Goal: Information Seeking & Learning: Learn about a topic

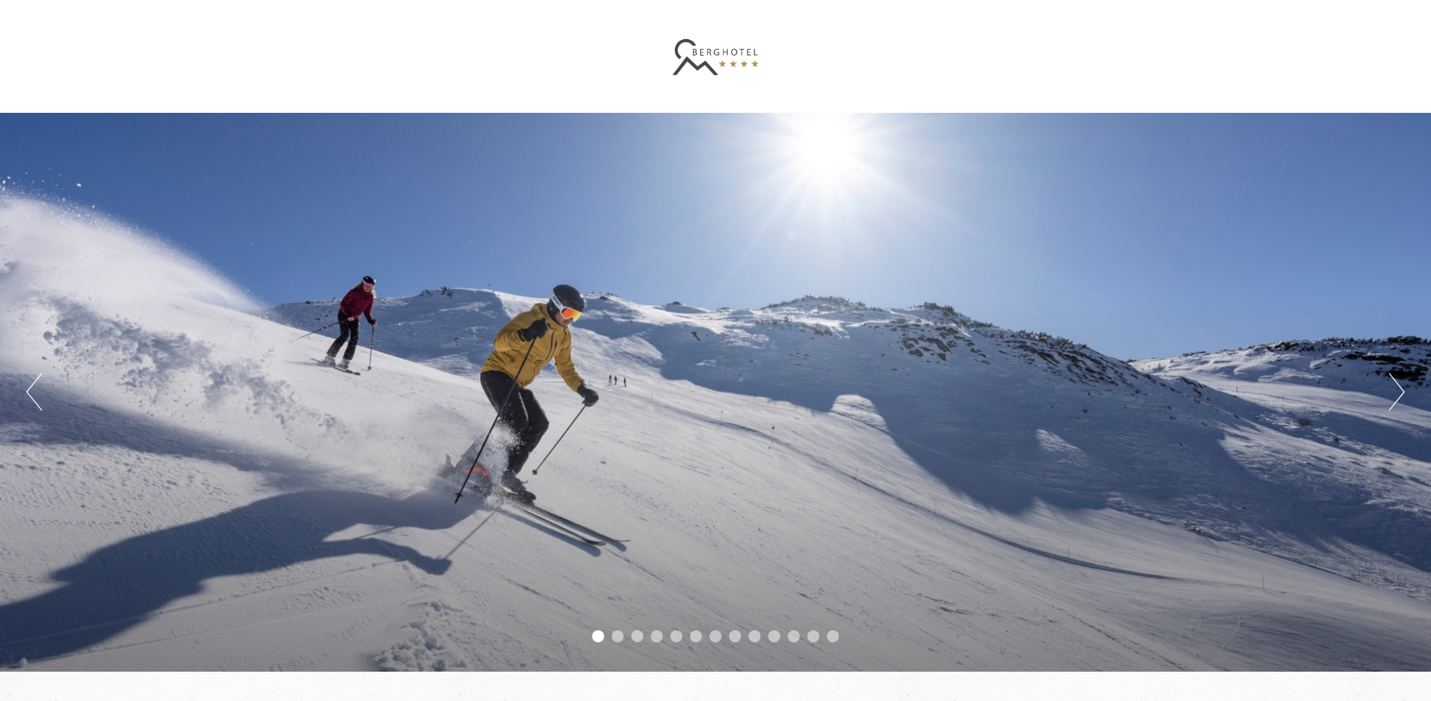
scroll to position [75, 0]
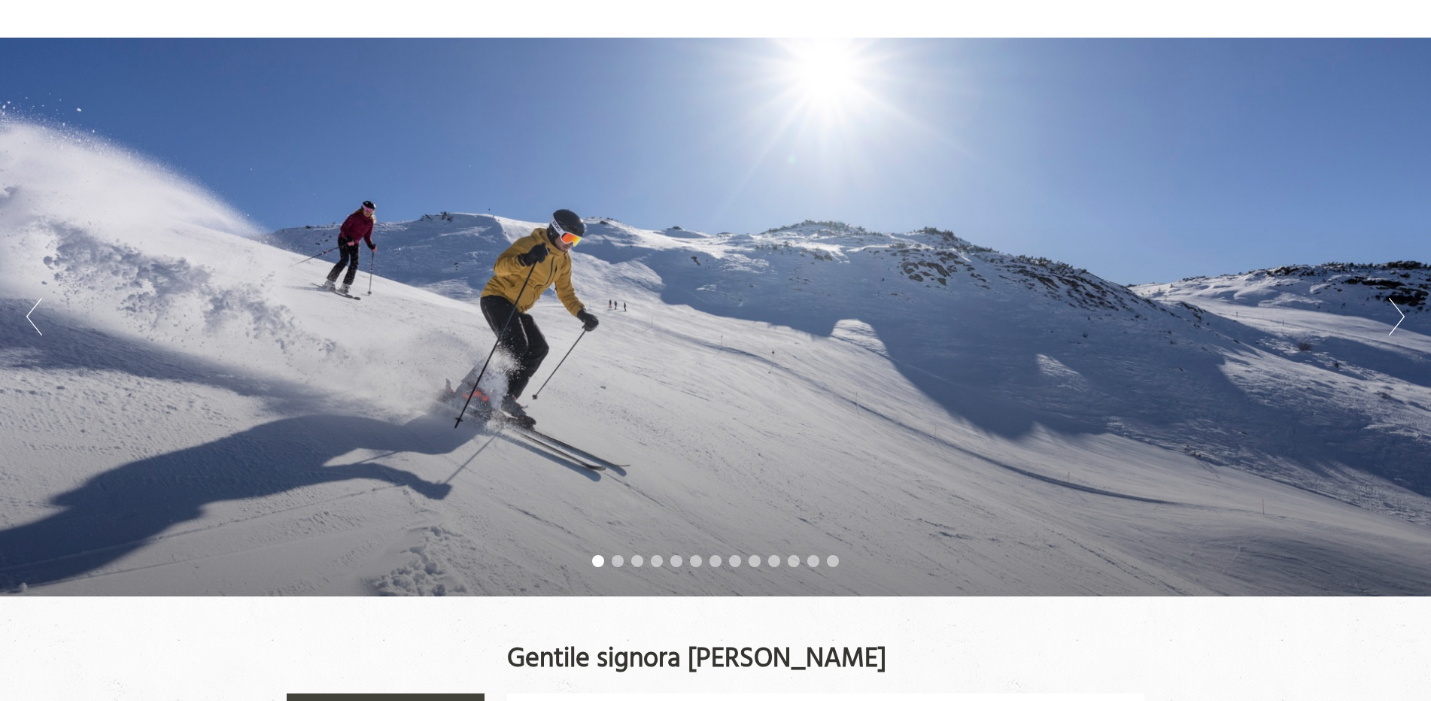
click at [1404, 321] on button "Next" at bounding box center [1397, 317] width 16 height 38
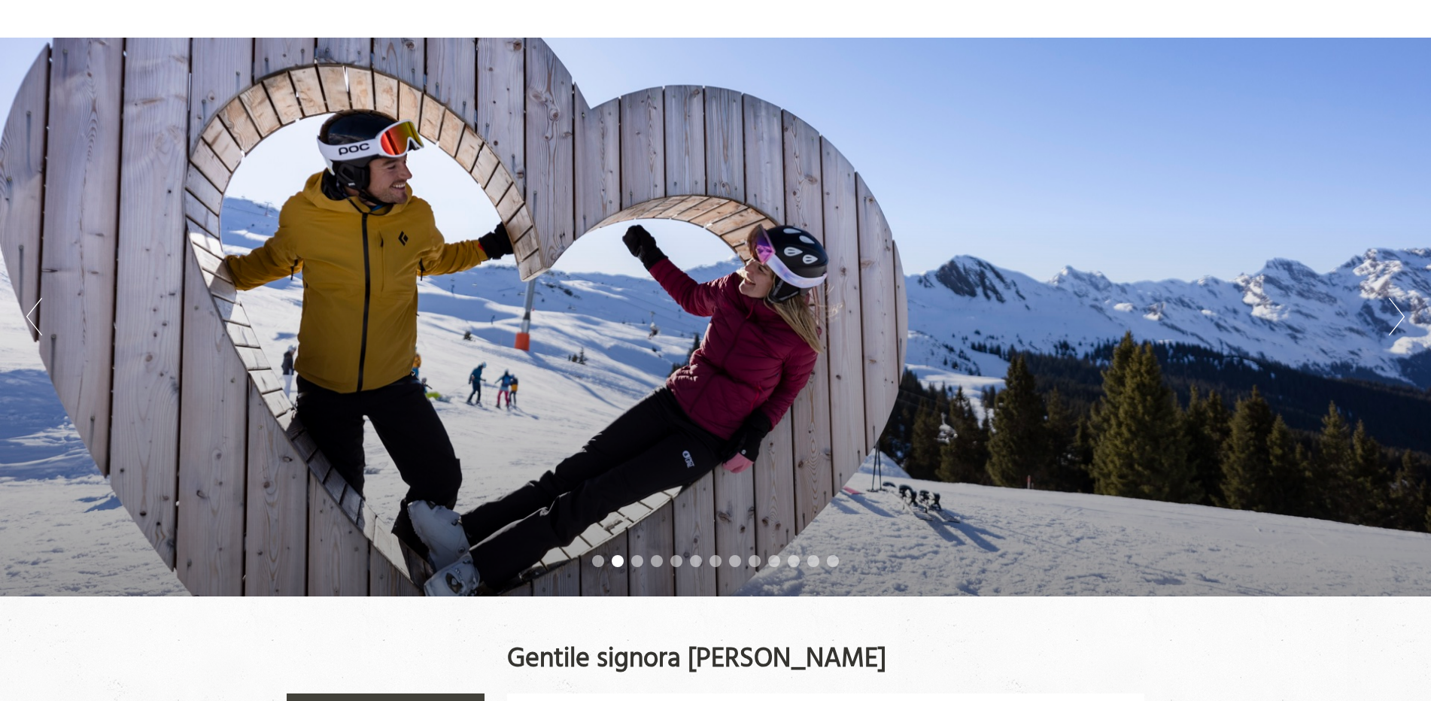
click at [1404, 321] on button "Next" at bounding box center [1397, 317] width 16 height 38
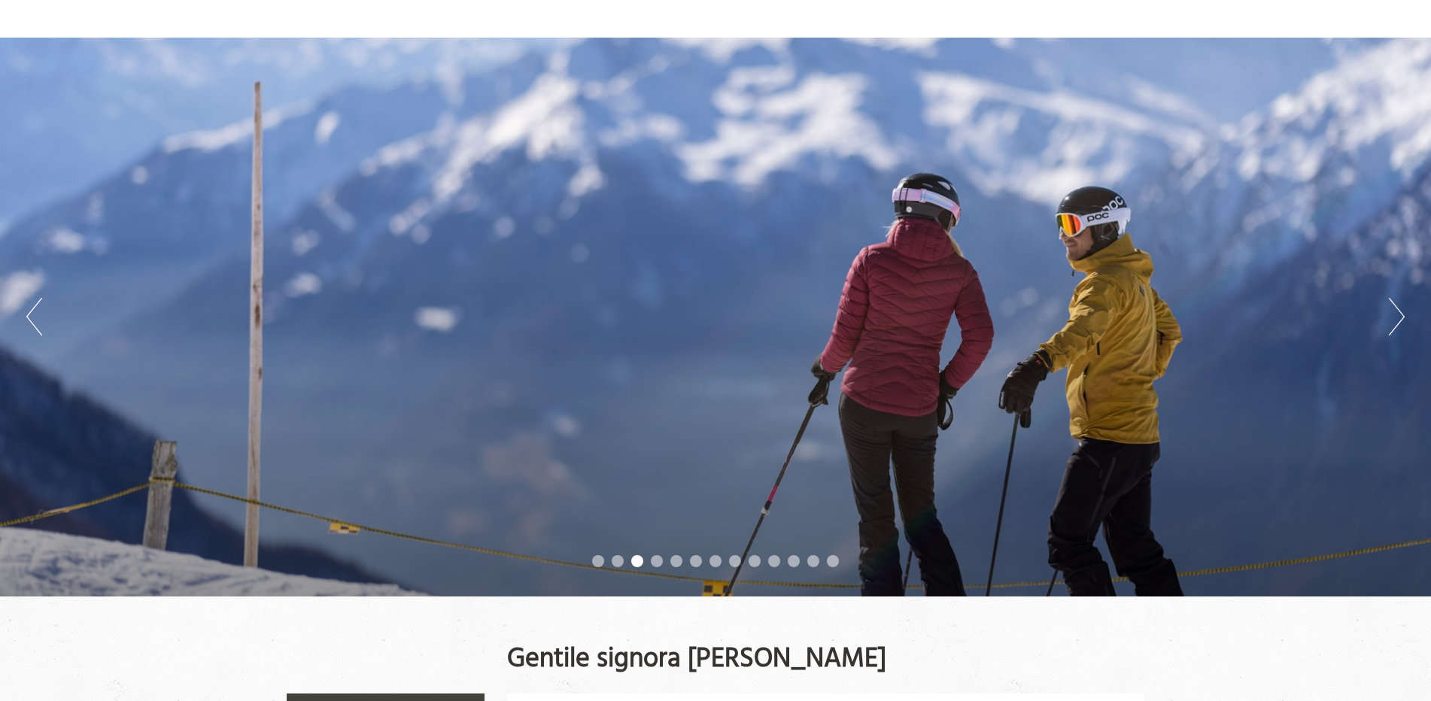
click at [1404, 321] on button "Next" at bounding box center [1397, 317] width 16 height 38
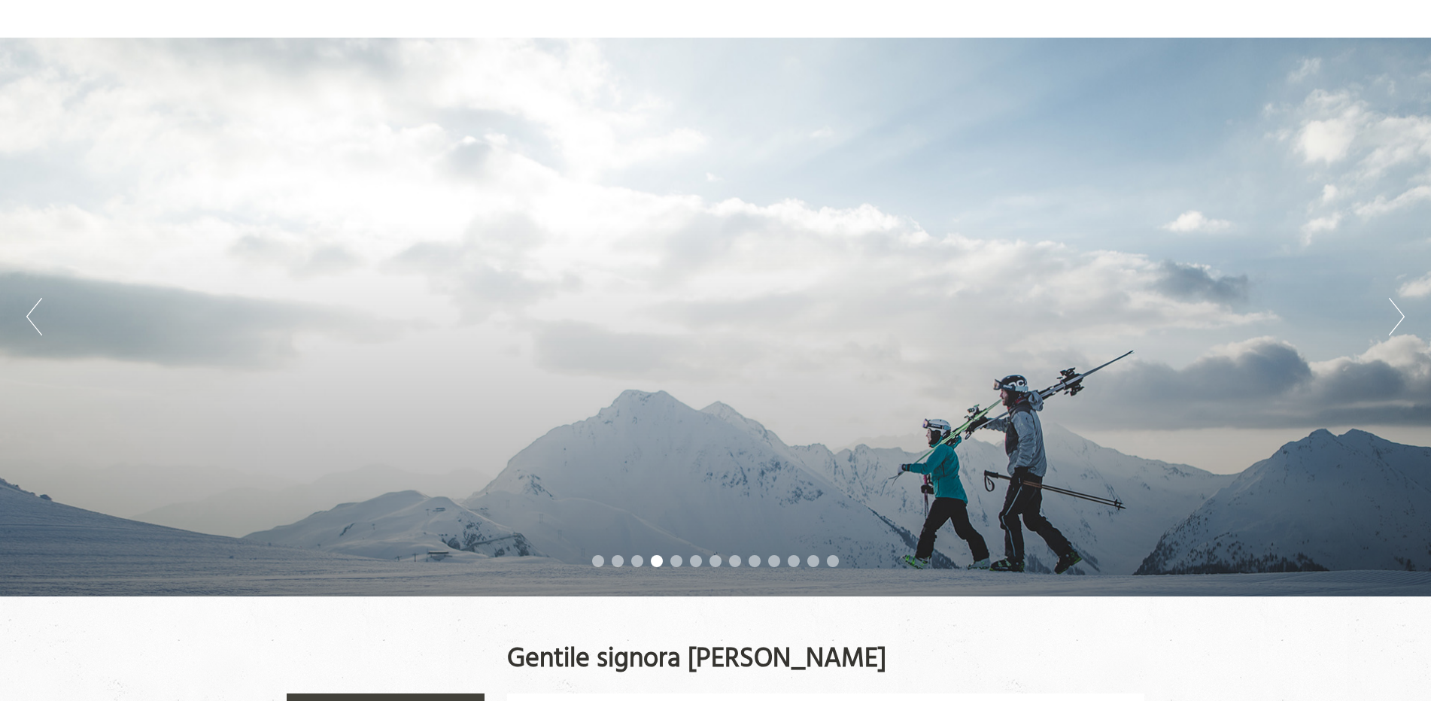
click at [1404, 321] on button "Next" at bounding box center [1397, 317] width 16 height 38
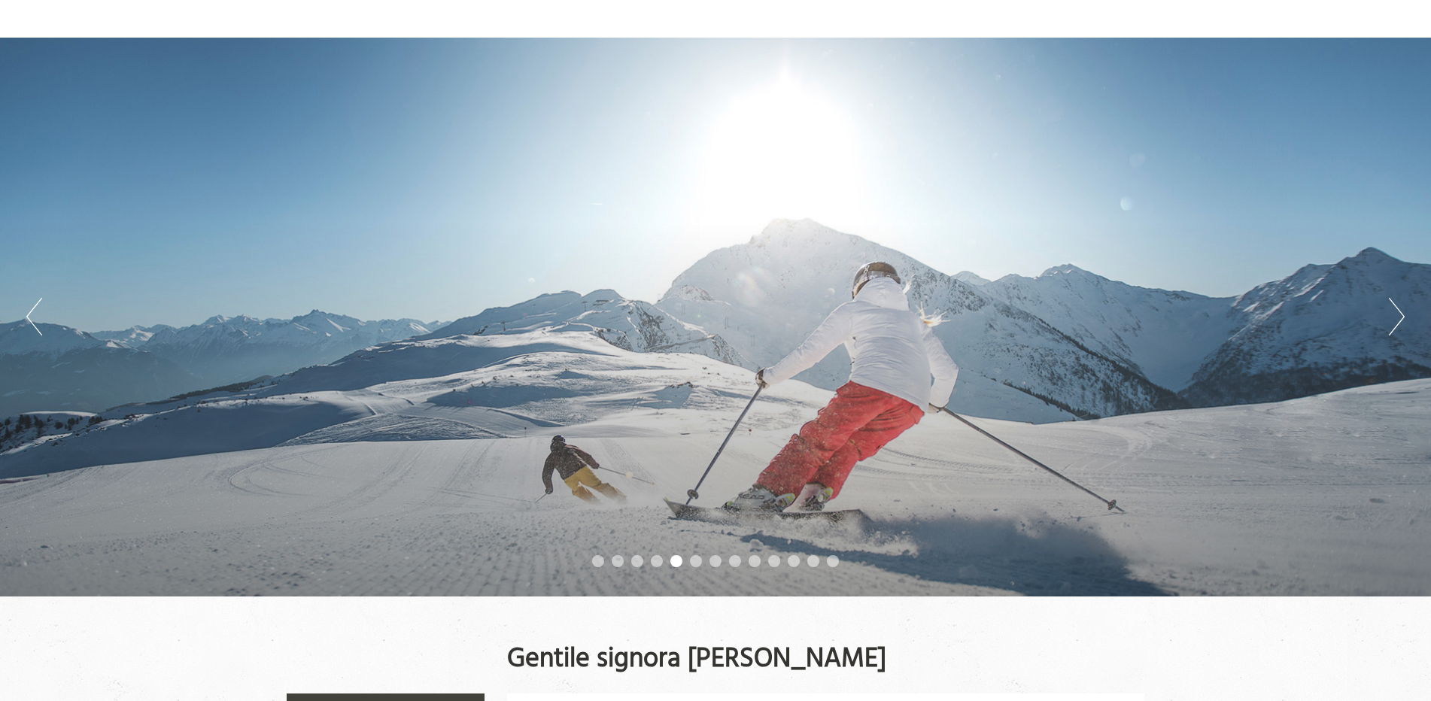
click at [1404, 321] on button "Next" at bounding box center [1397, 317] width 16 height 38
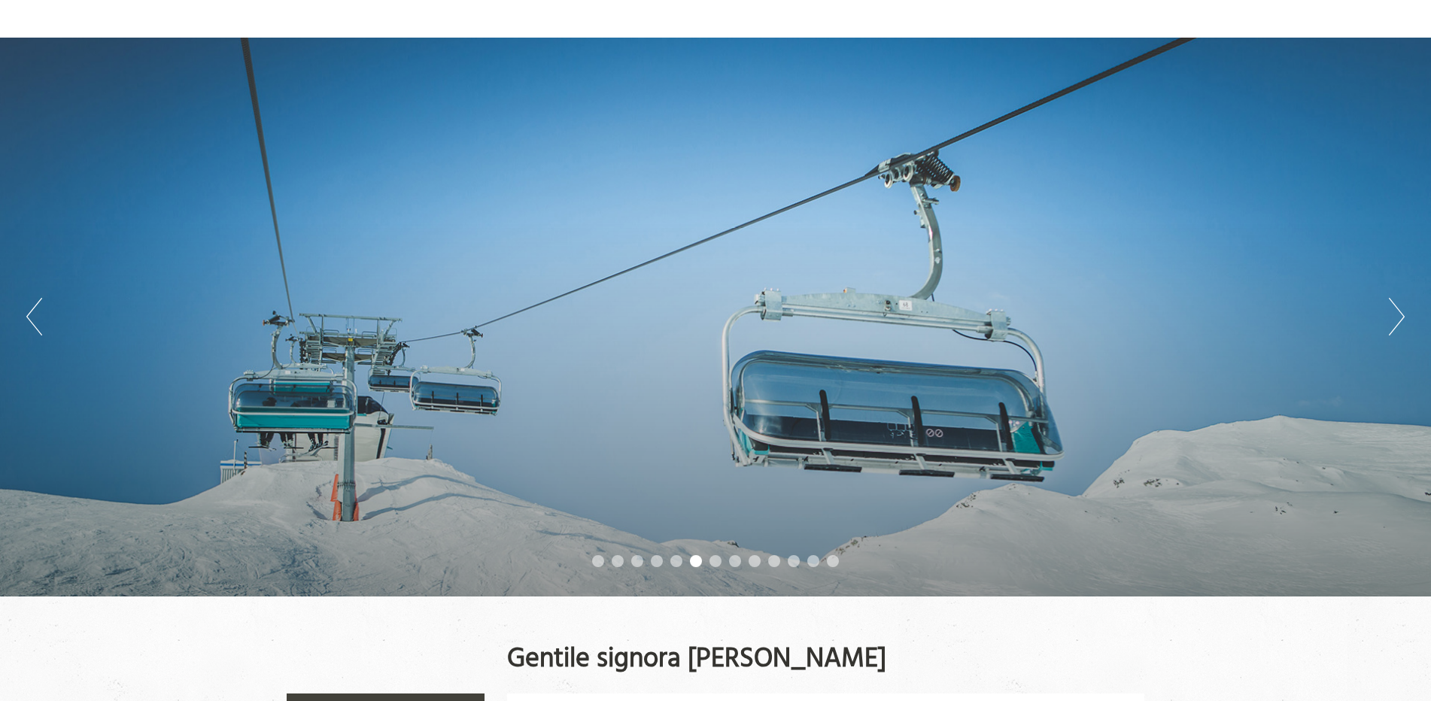
click at [1404, 321] on button "Next" at bounding box center [1397, 317] width 16 height 38
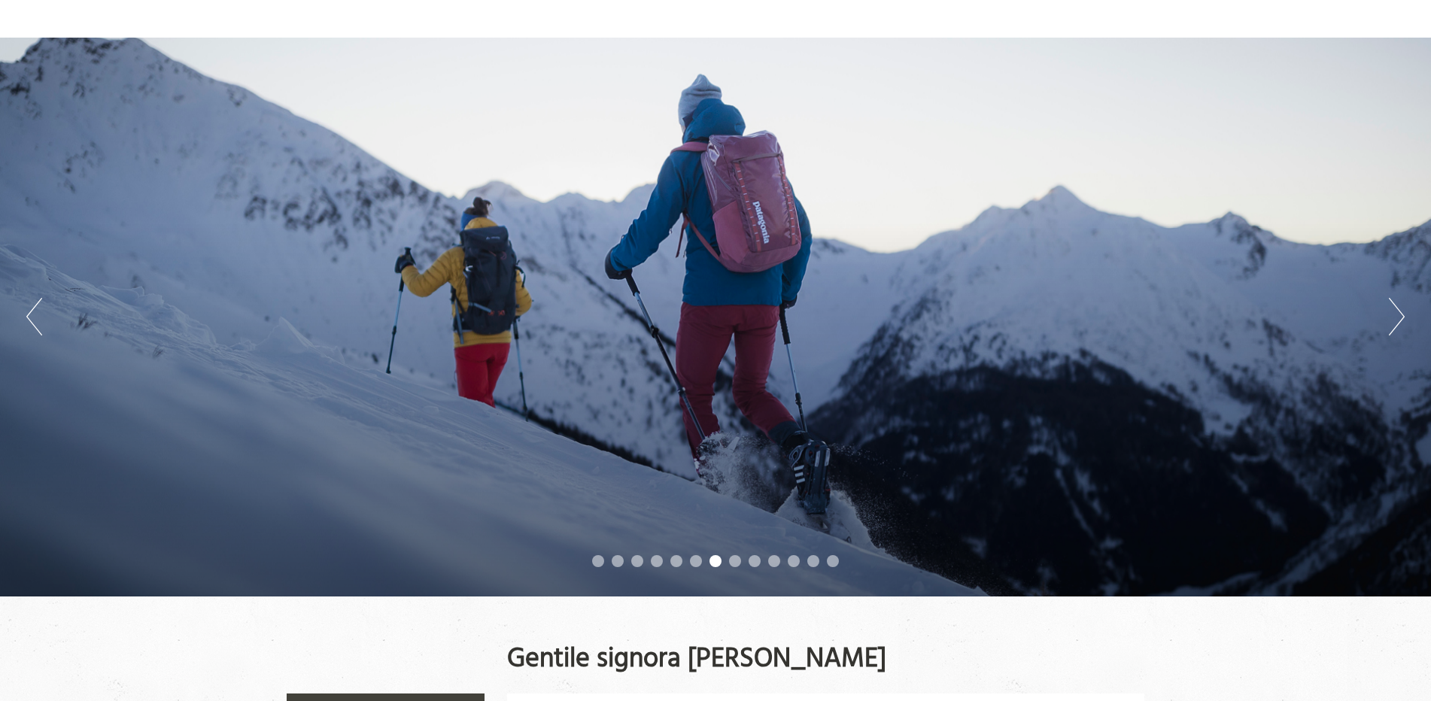
click at [1404, 321] on button "Next" at bounding box center [1397, 317] width 16 height 38
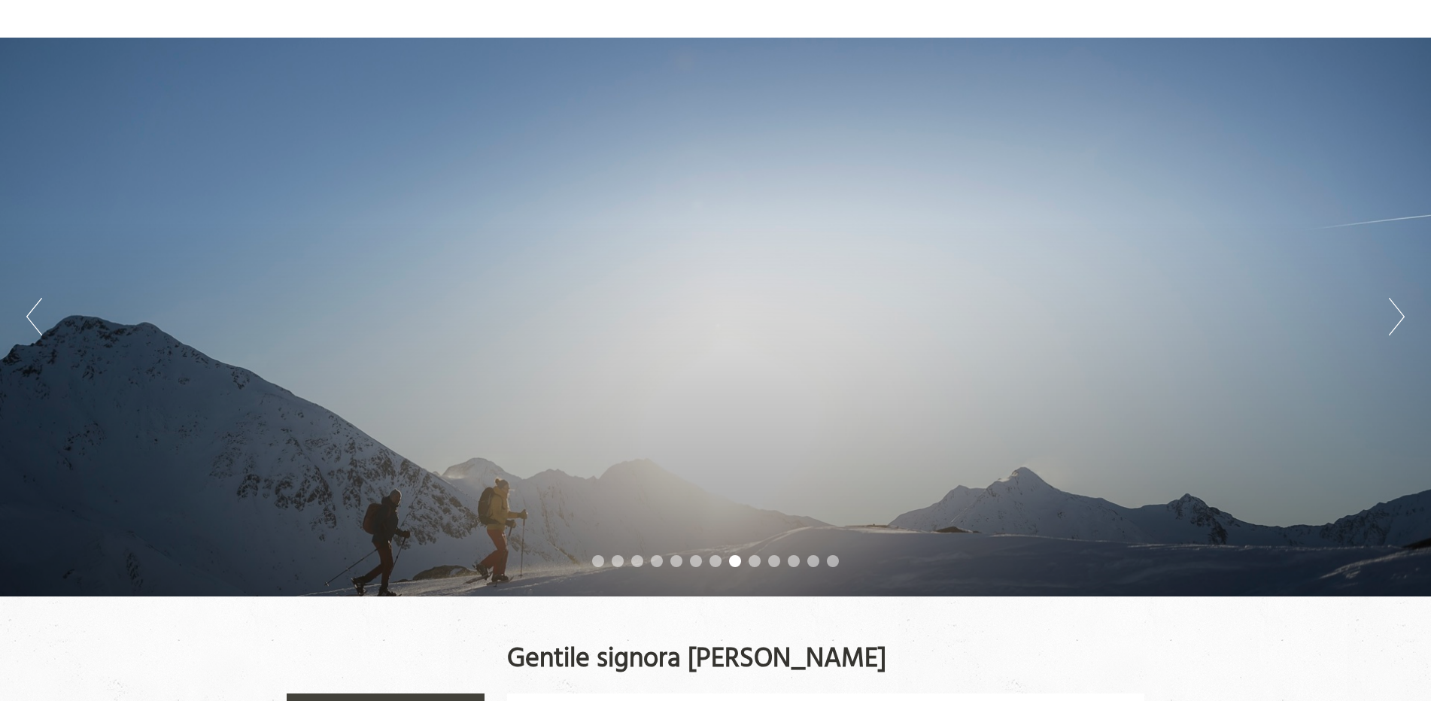
click at [1404, 321] on button "Next" at bounding box center [1397, 317] width 16 height 38
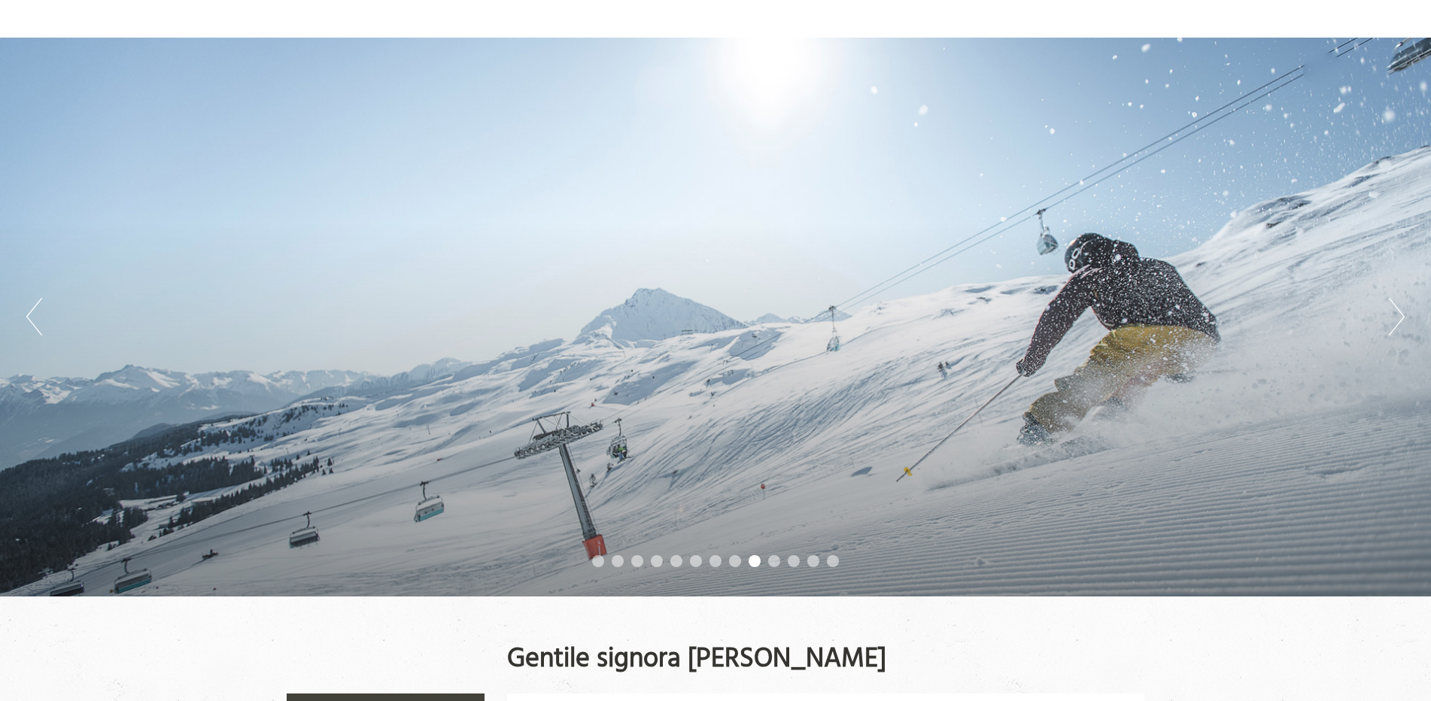
click at [1404, 321] on button "Next" at bounding box center [1397, 317] width 16 height 38
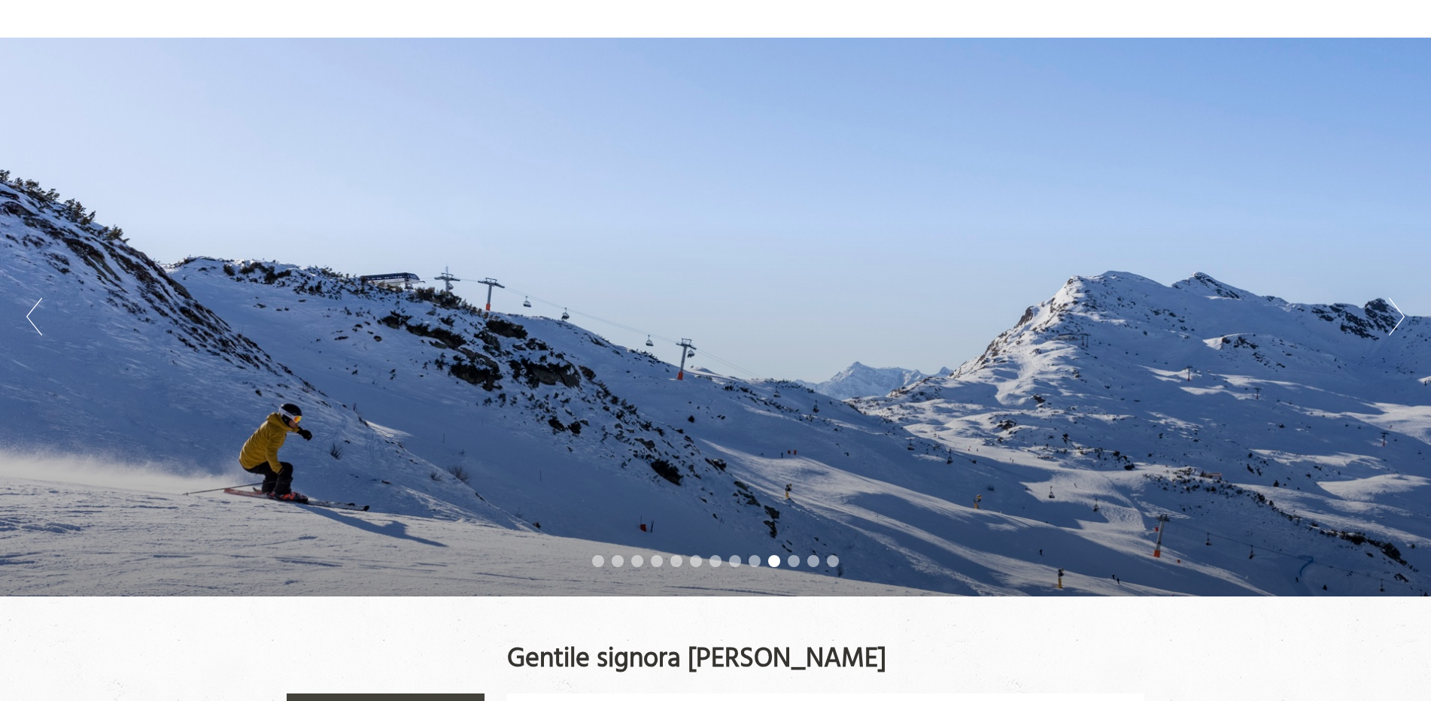
click at [1404, 321] on button "Next" at bounding box center [1397, 317] width 16 height 38
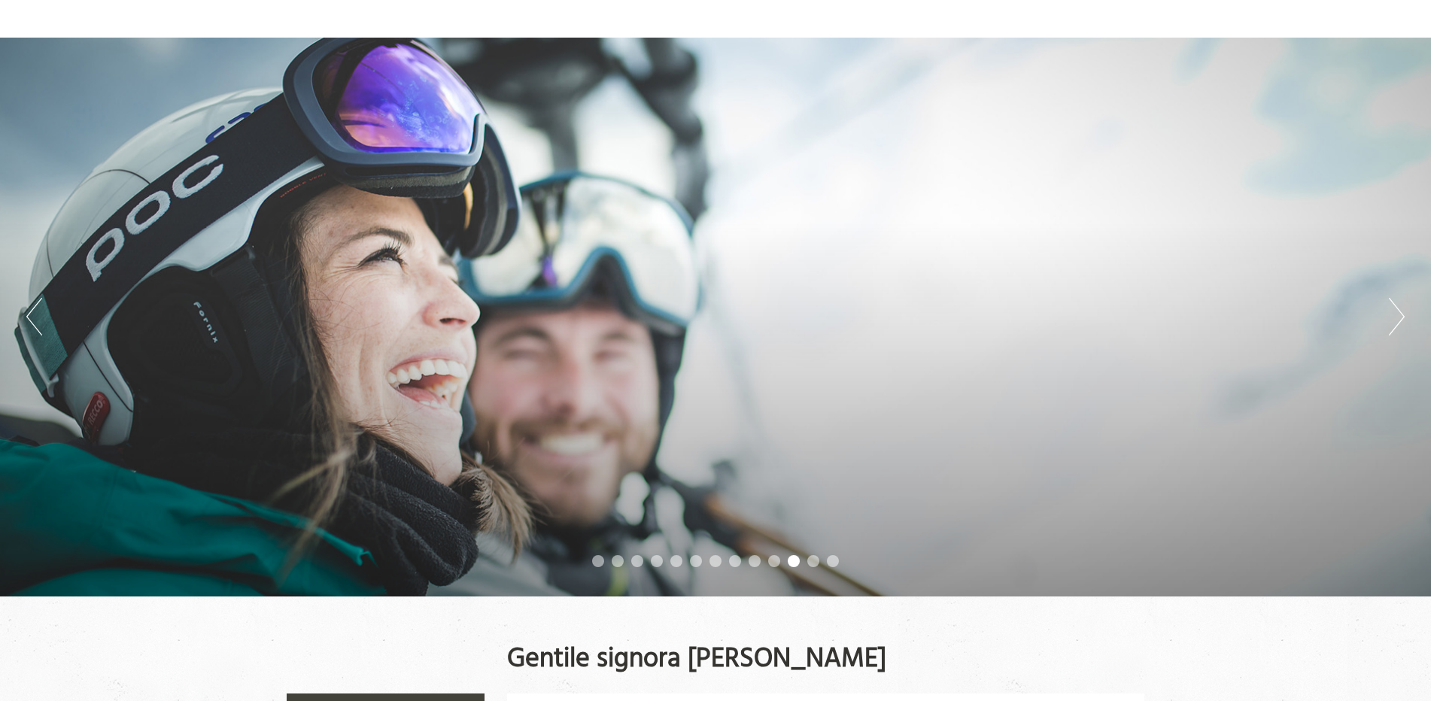
click at [1404, 321] on button "Next" at bounding box center [1397, 317] width 16 height 38
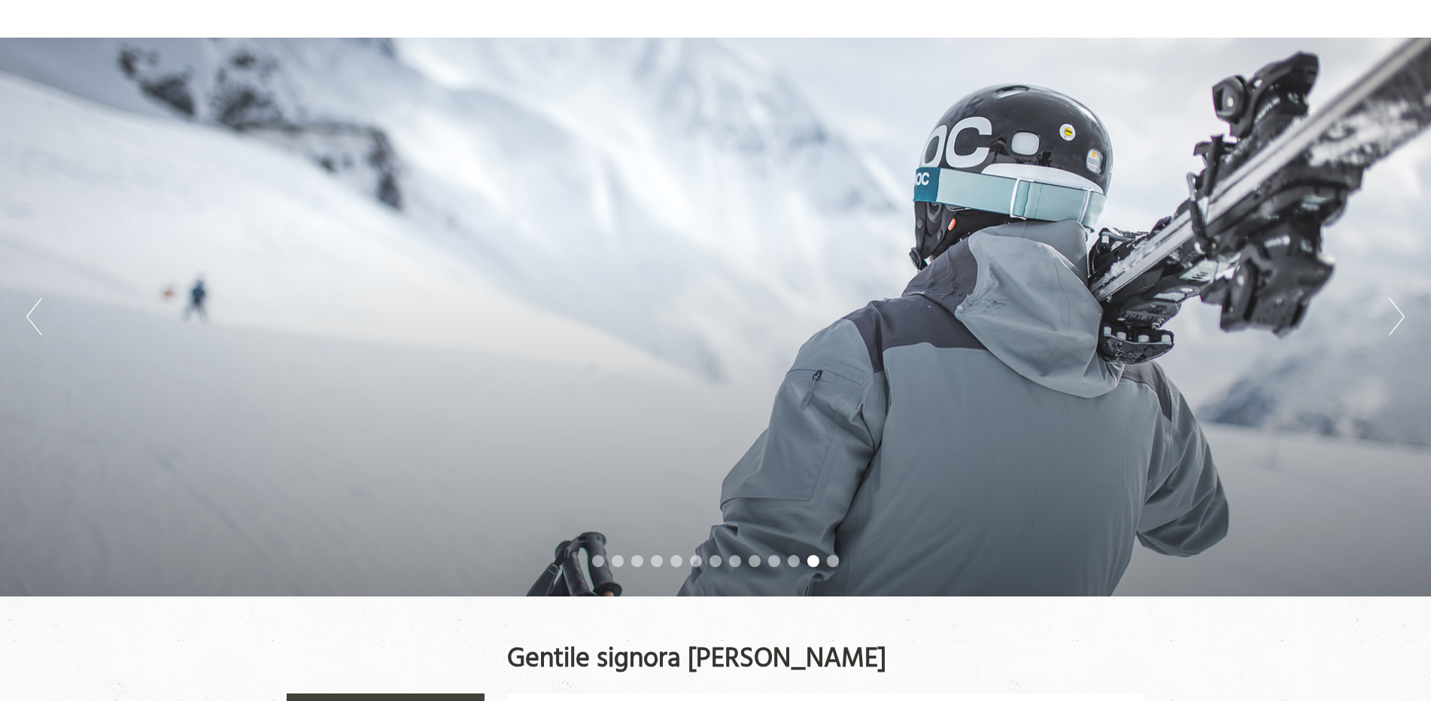
click at [1404, 321] on button "Next" at bounding box center [1397, 317] width 16 height 38
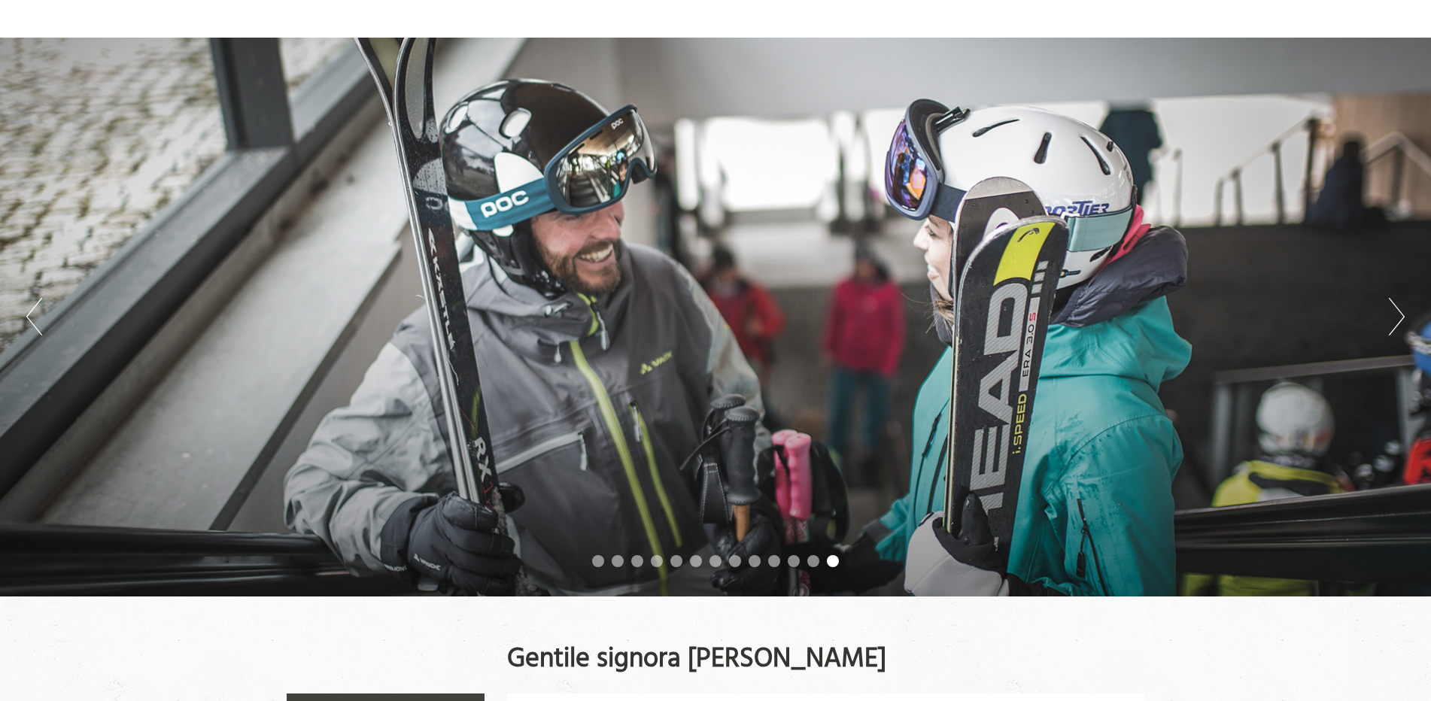
click at [1404, 321] on button "Next" at bounding box center [1397, 317] width 16 height 38
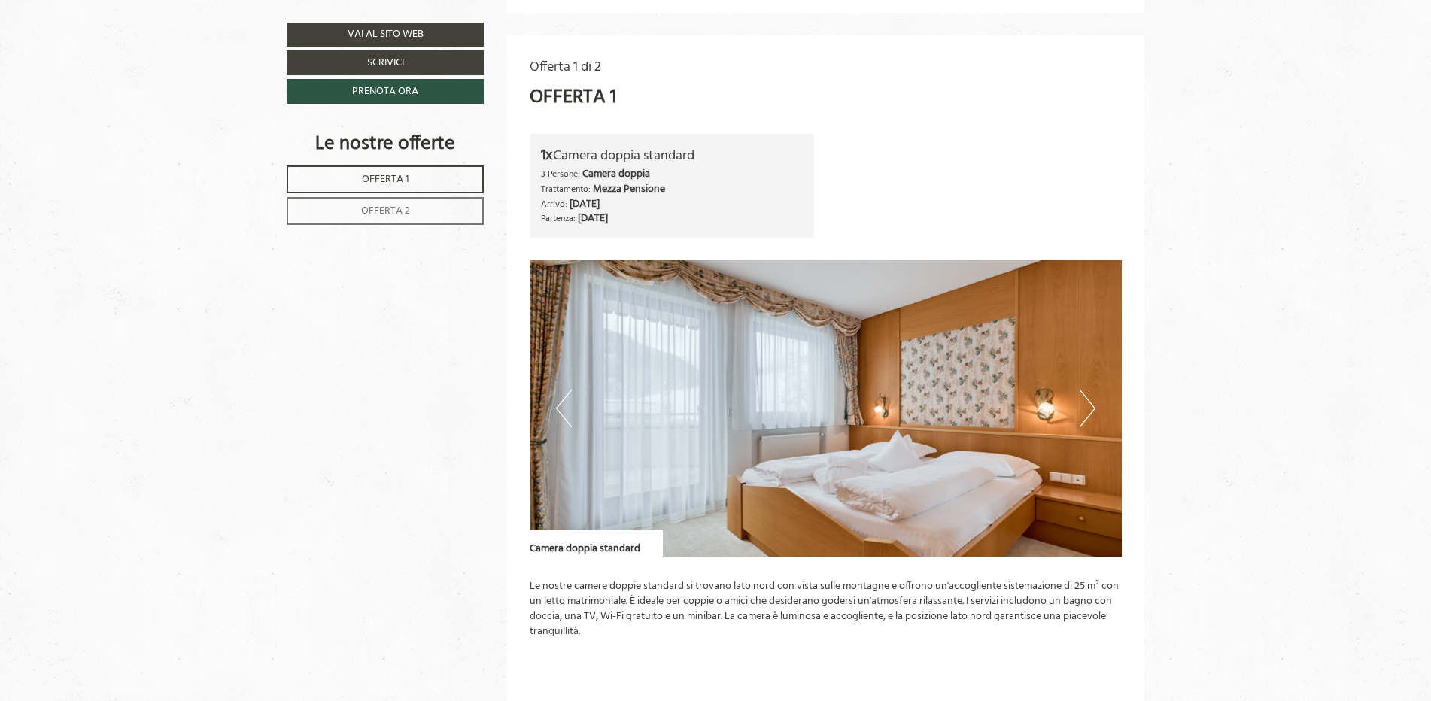
scroll to position [903, 0]
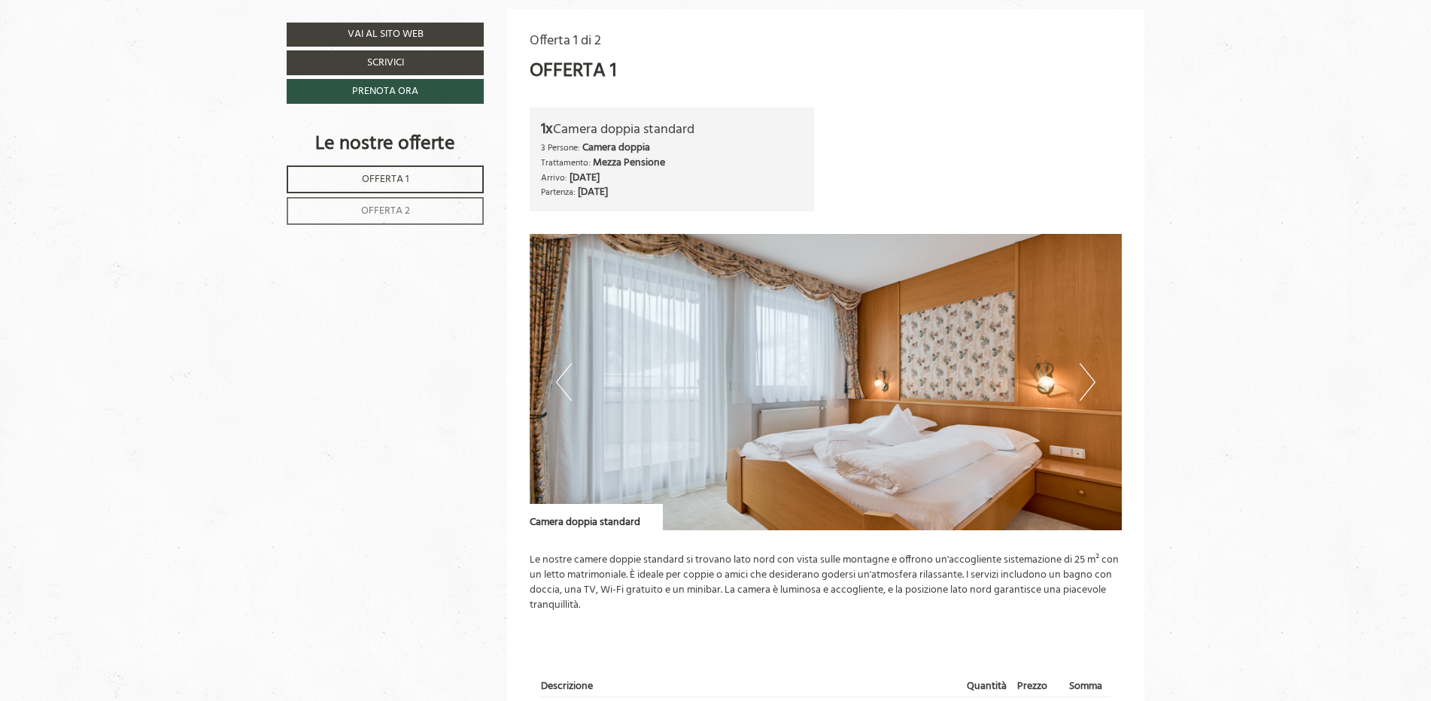
click at [1090, 387] on button "Next" at bounding box center [1088, 382] width 16 height 38
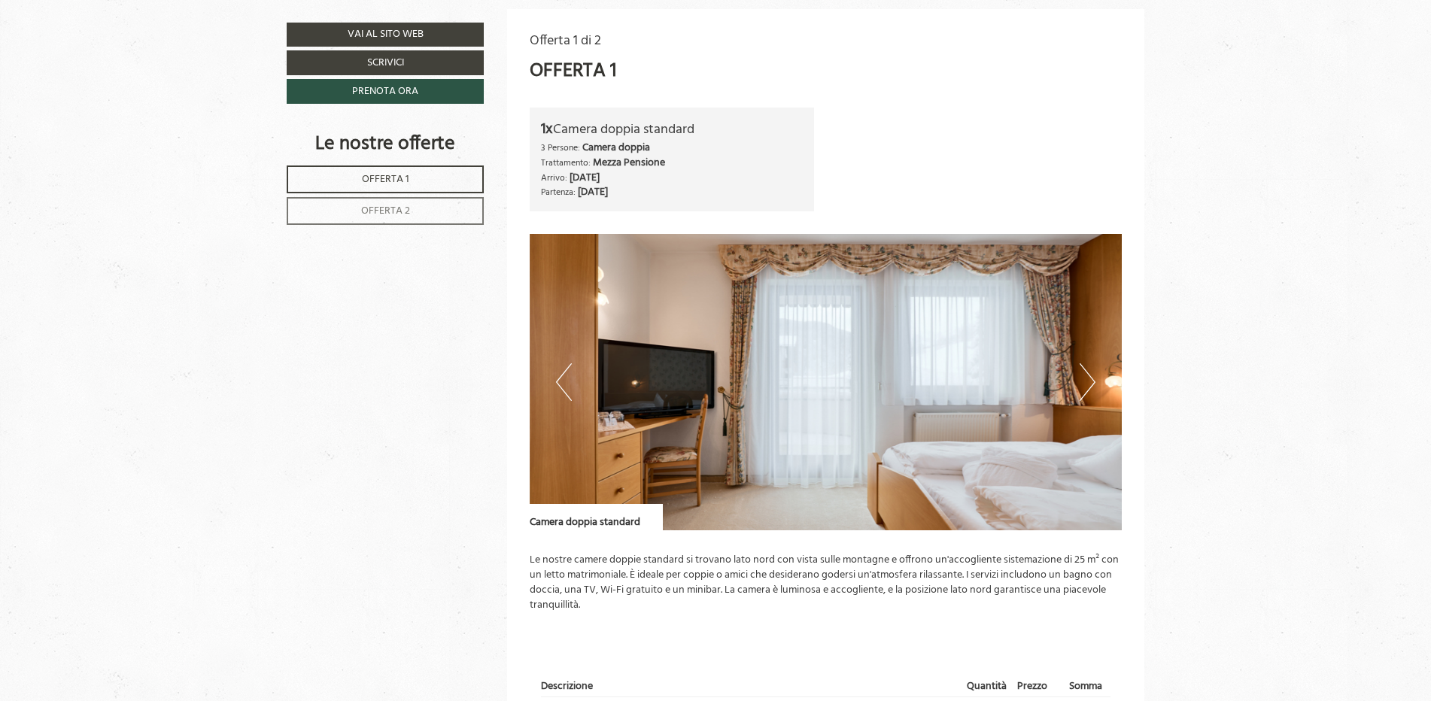
click at [1090, 387] on button "Next" at bounding box center [1088, 382] width 16 height 38
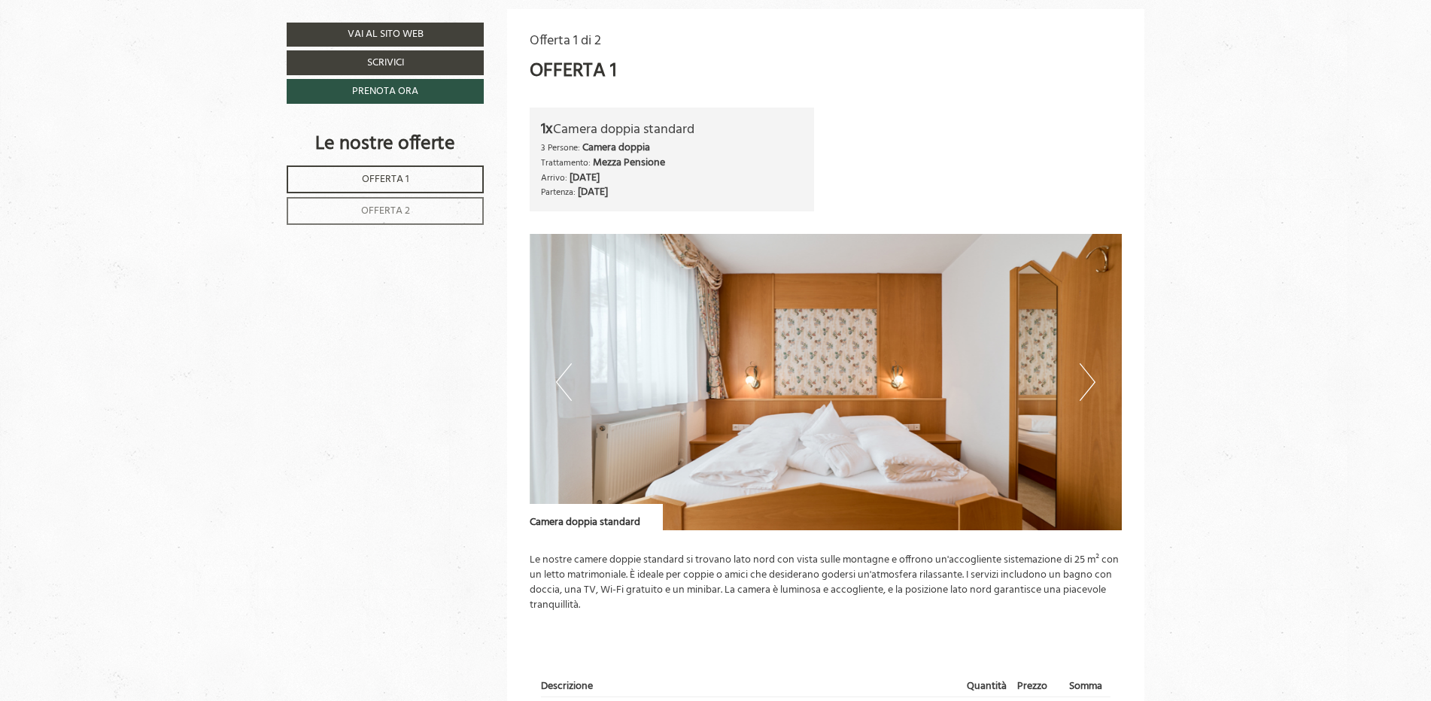
click at [1090, 387] on button "Next" at bounding box center [1088, 382] width 16 height 38
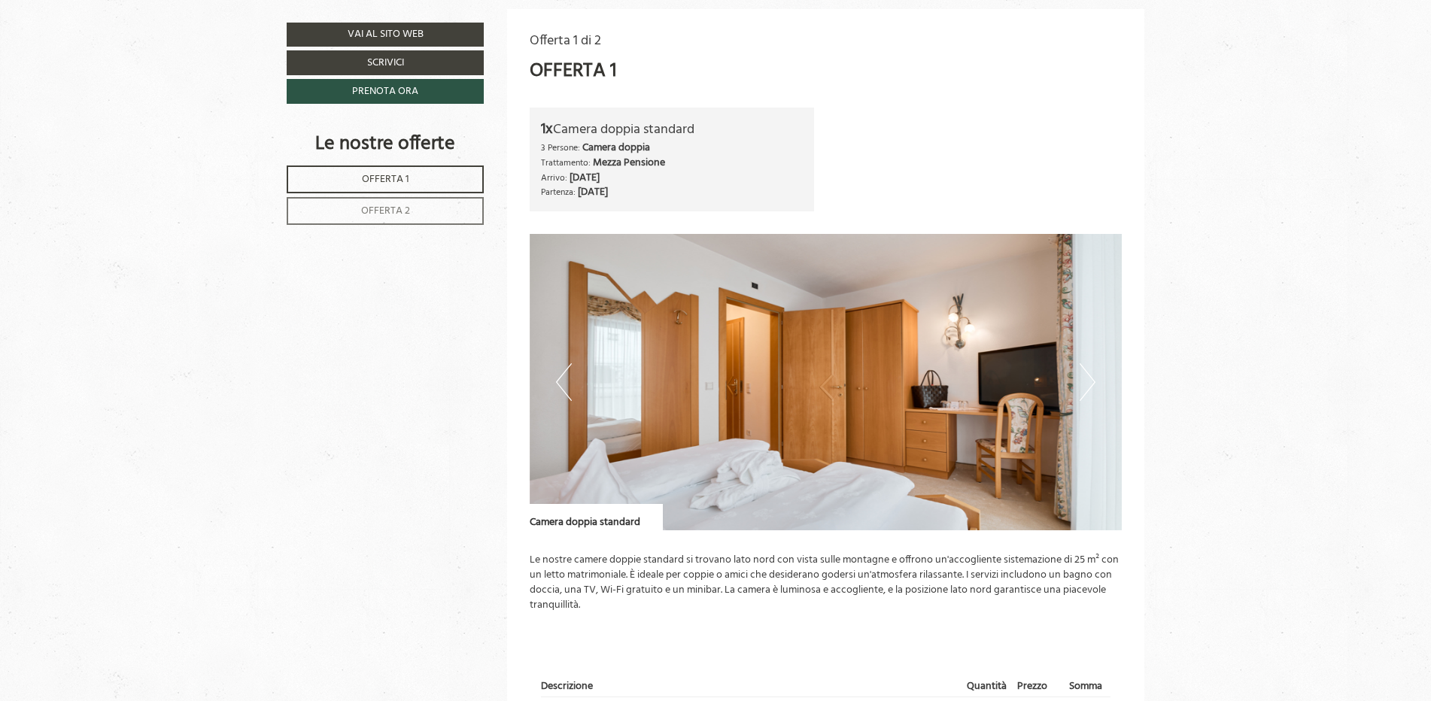
click at [1090, 387] on button "Next" at bounding box center [1088, 382] width 16 height 38
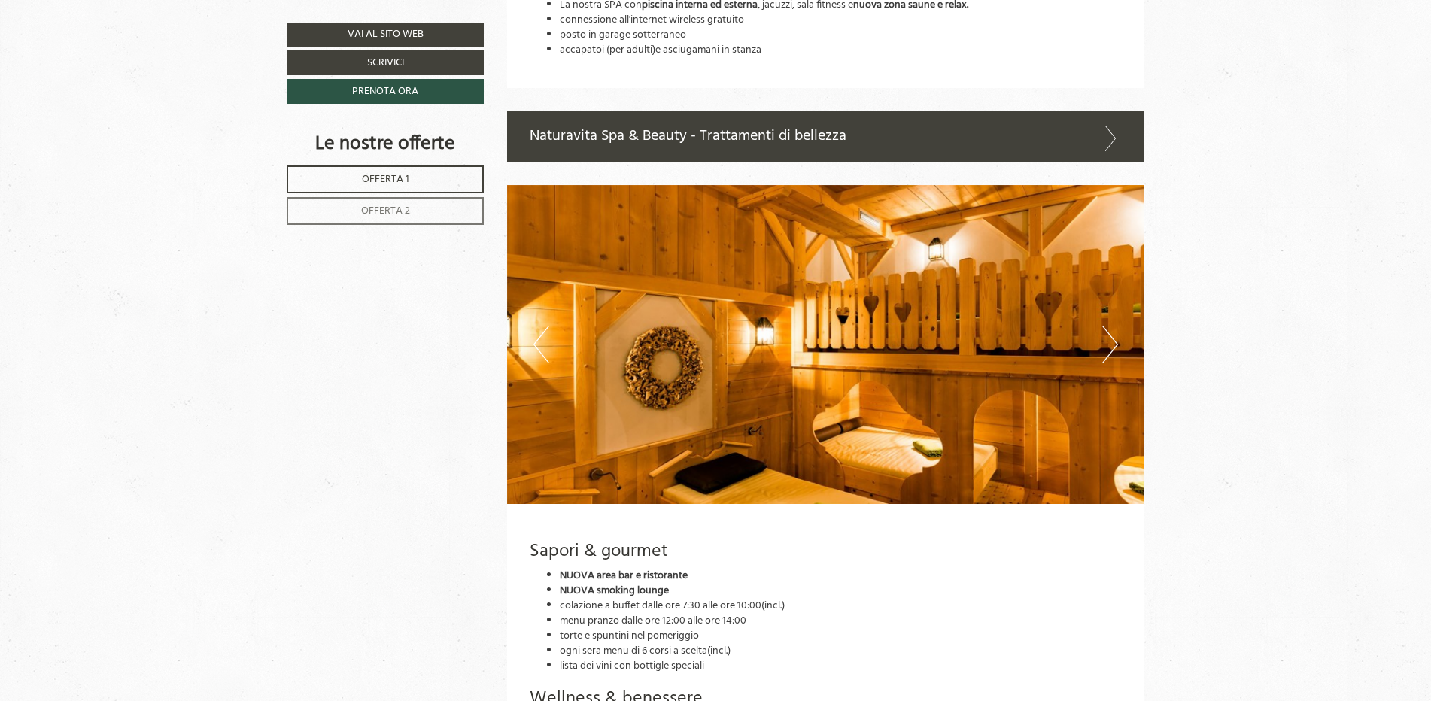
scroll to position [2935, 0]
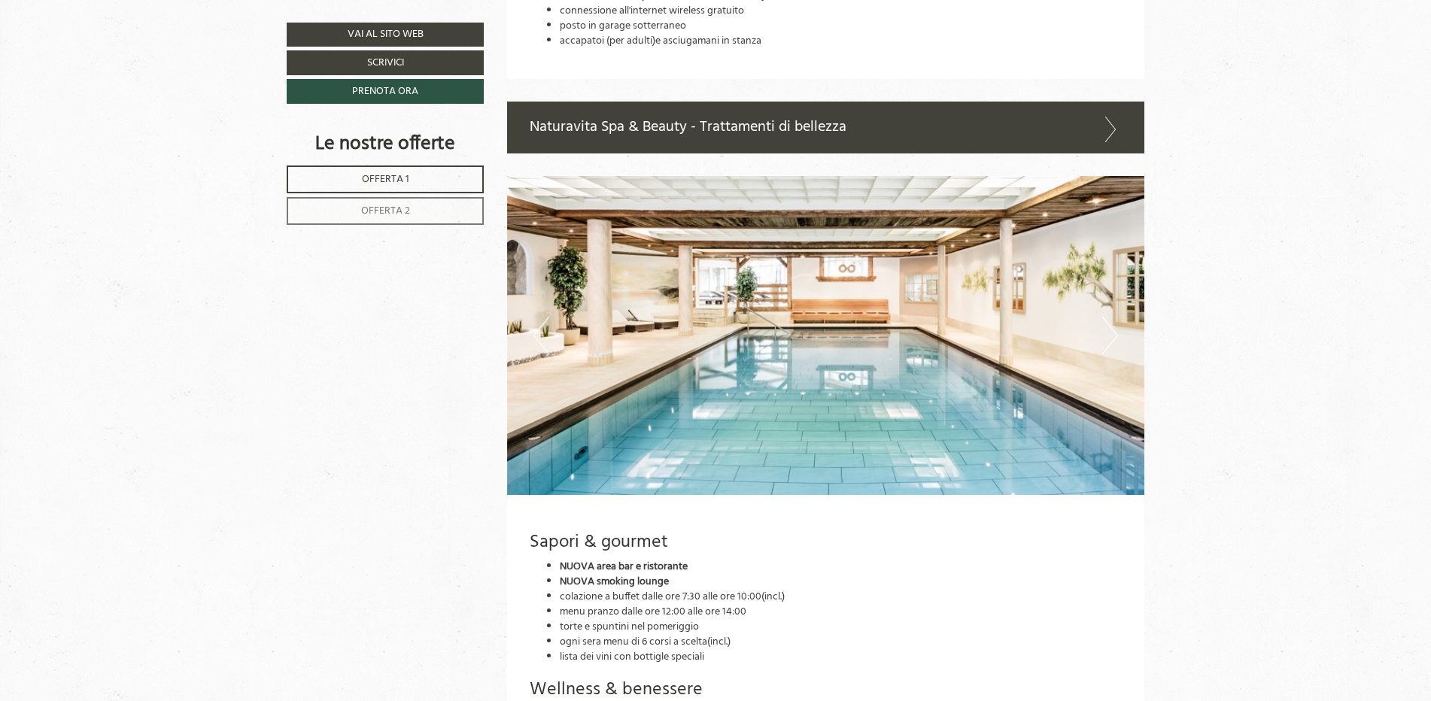
click at [1114, 335] on button "Next" at bounding box center [1111, 336] width 16 height 38
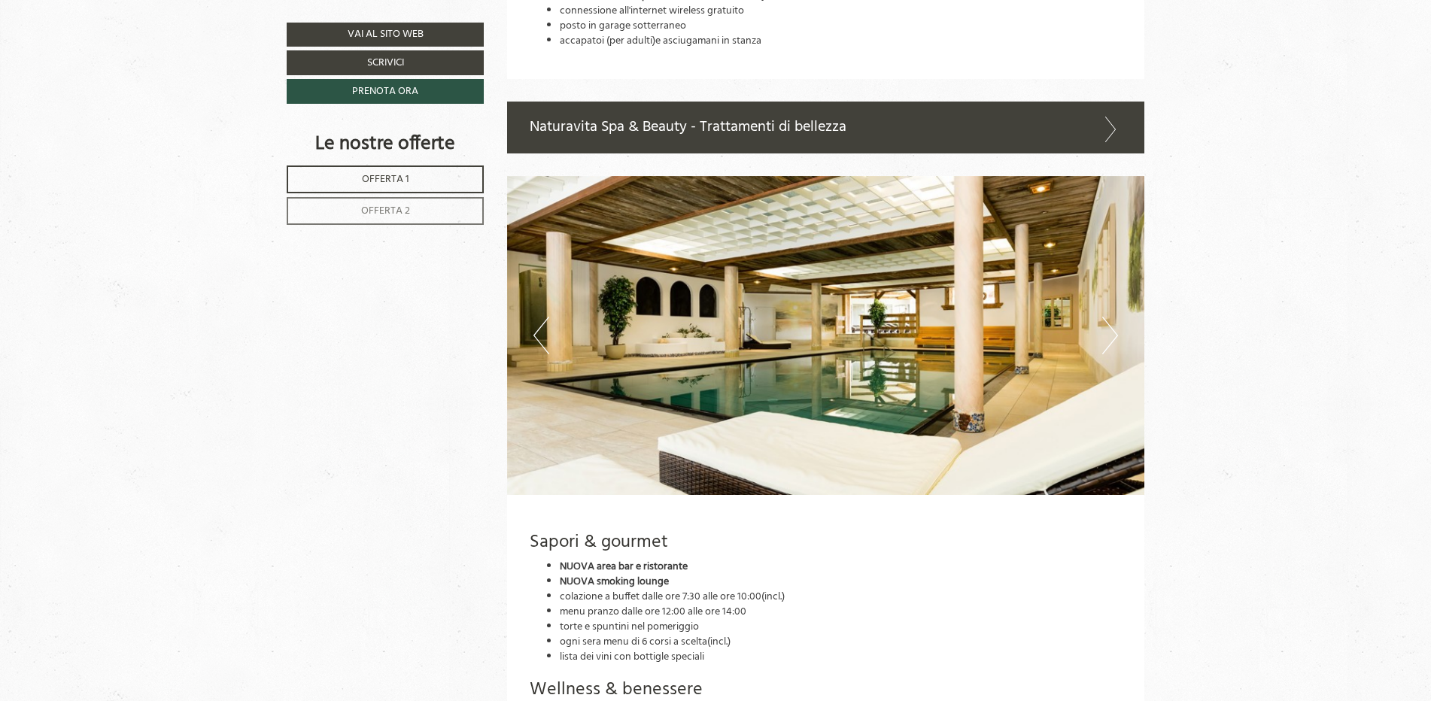
click at [1114, 335] on button "Next" at bounding box center [1111, 336] width 16 height 38
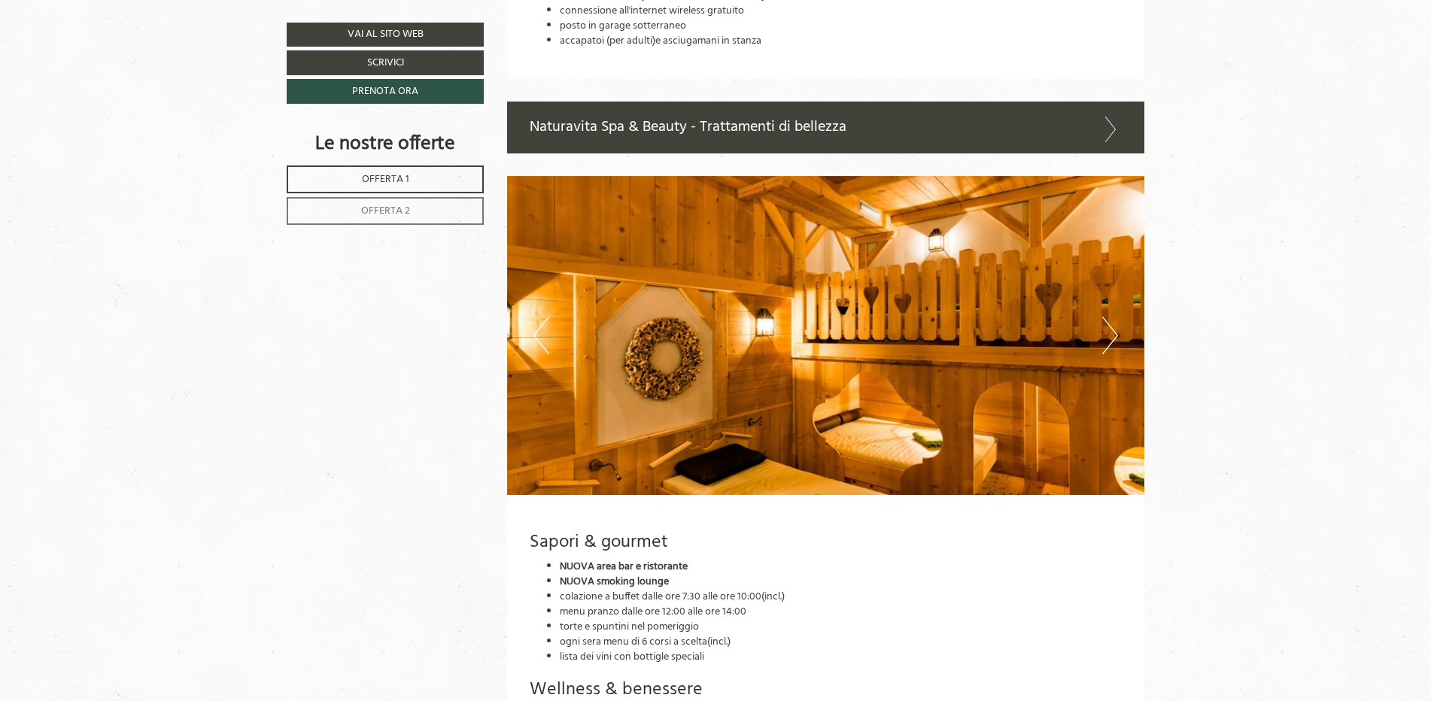
click at [1114, 335] on button "Next" at bounding box center [1111, 336] width 16 height 38
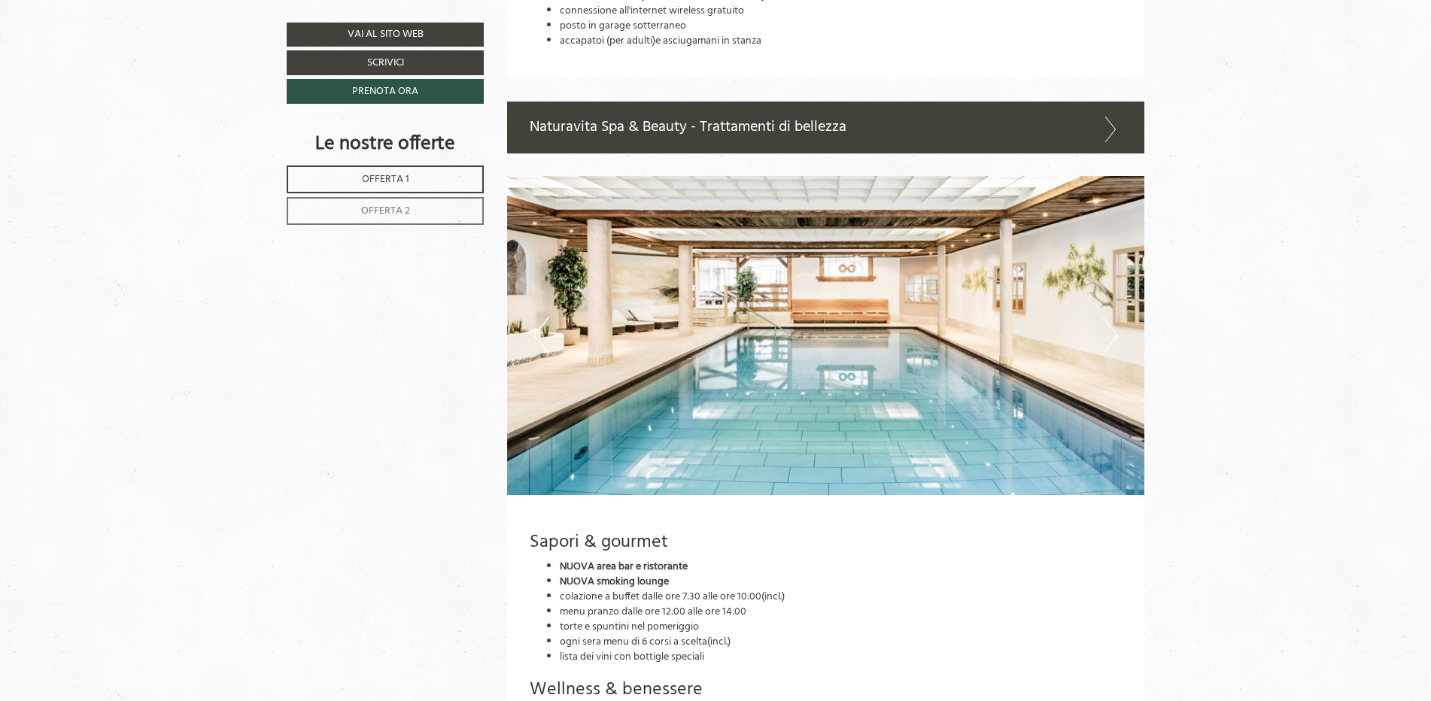
click at [1114, 335] on button "Next" at bounding box center [1111, 336] width 16 height 38
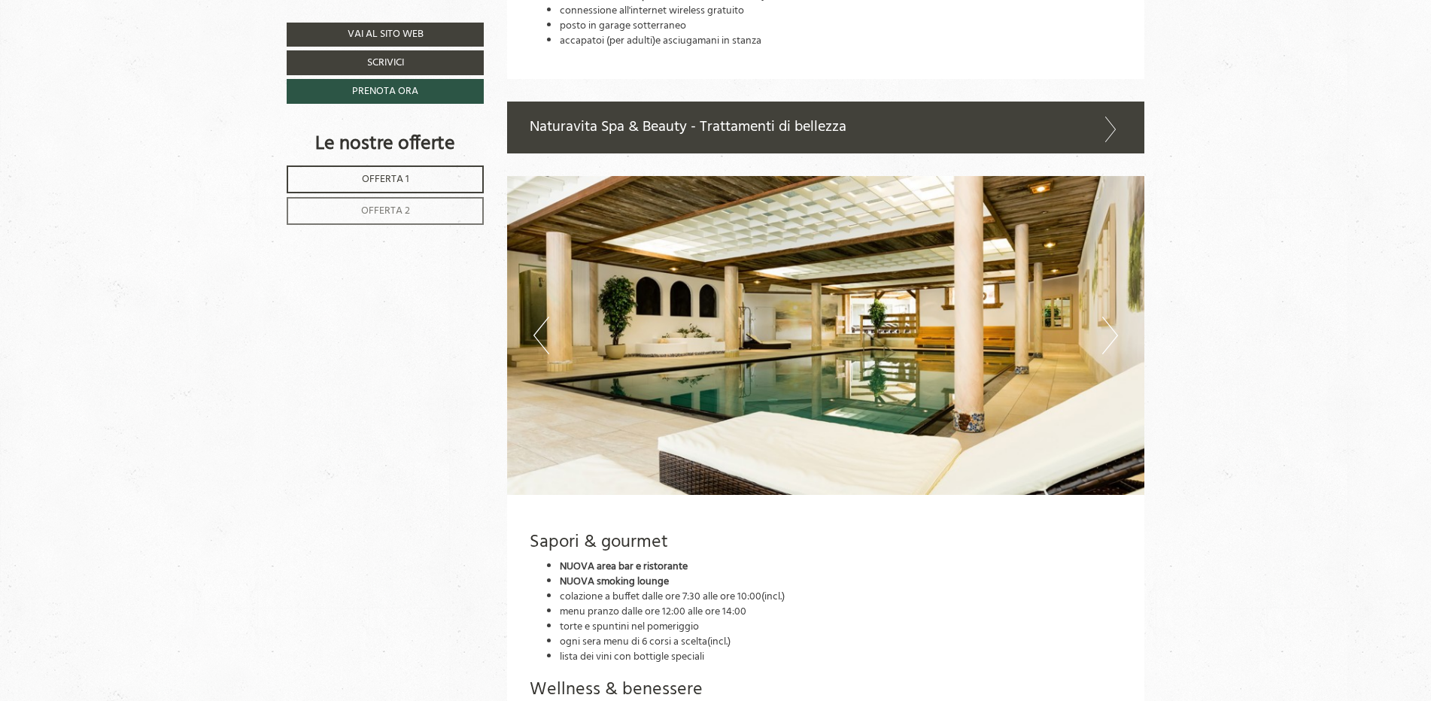
click at [1114, 335] on button "Next" at bounding box center [1111, 336] width 16 height 38
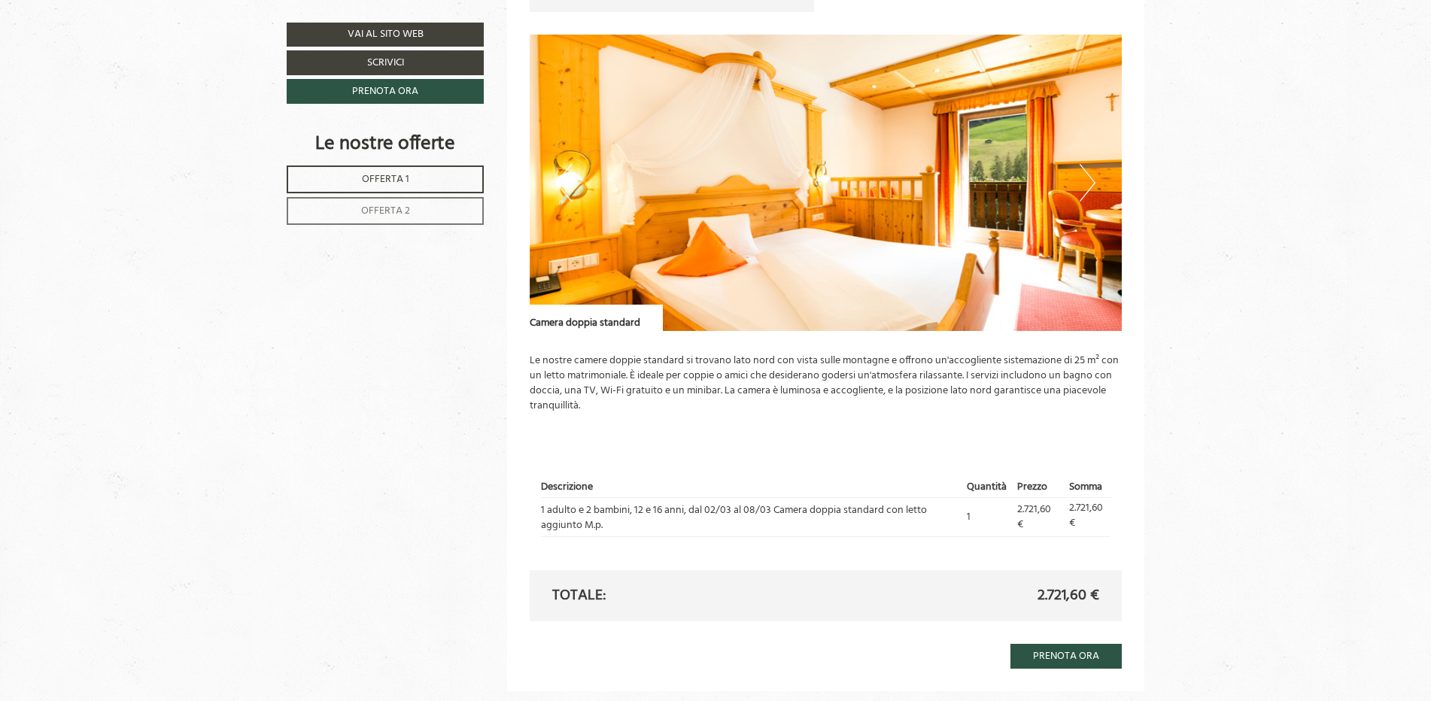
scroll to position [1068, 0]
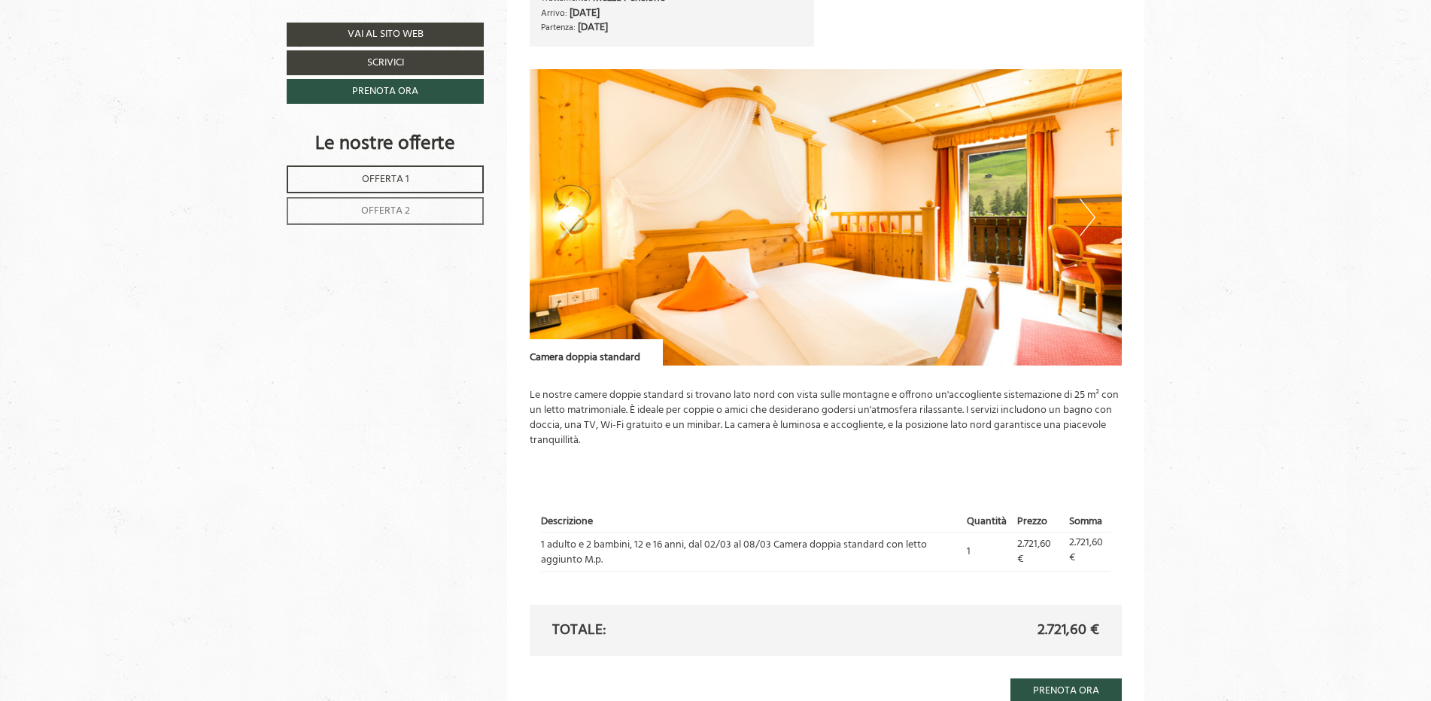
click at [392, 181] on span "Offerta 1" at bounding box center [385, 179] width 47 height 17
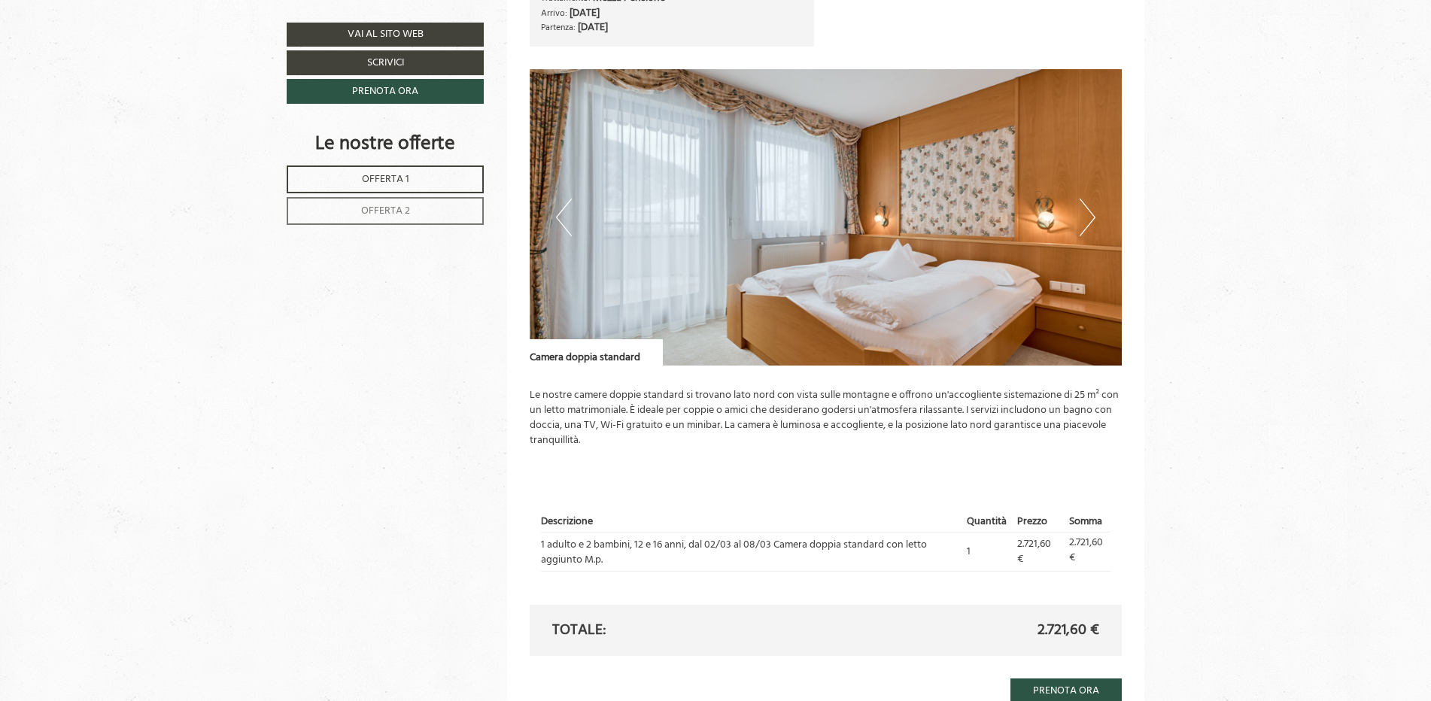
scroll to position [912, 0]
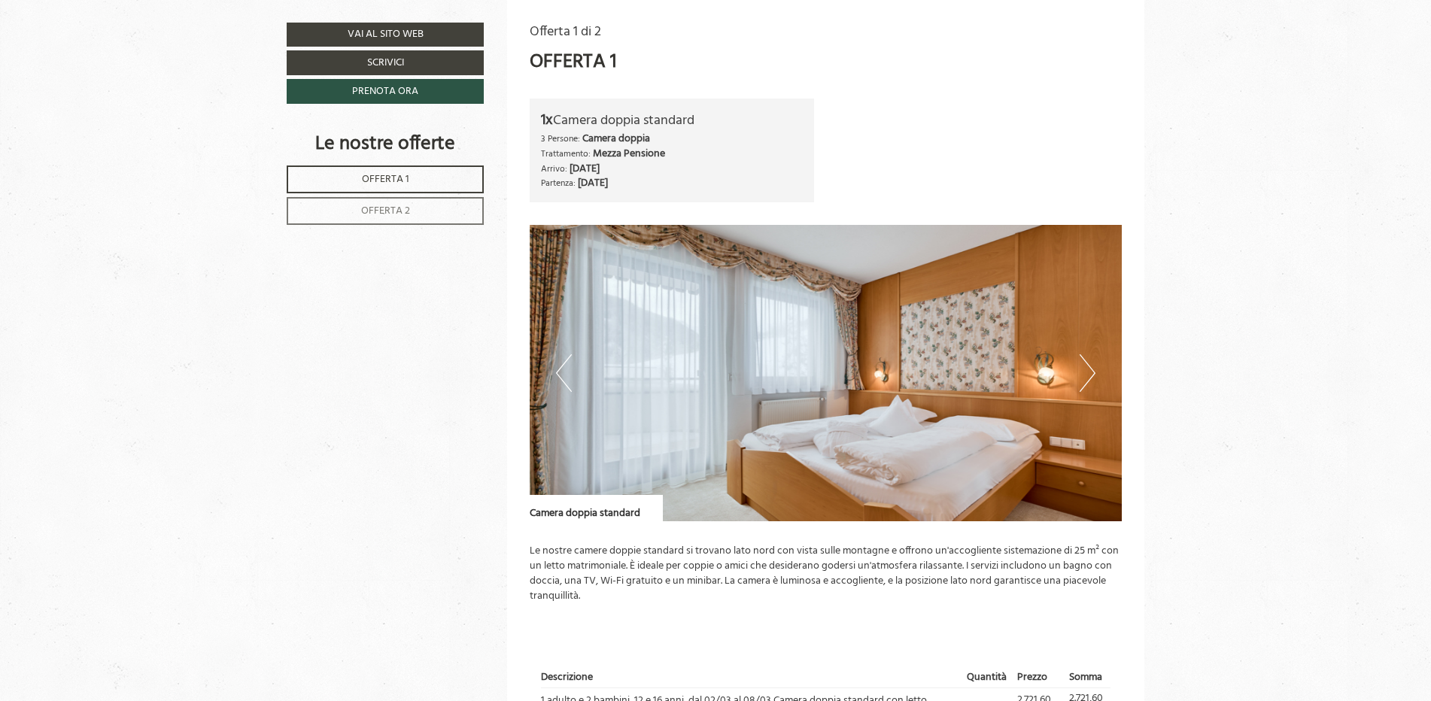
click at [1091, 380] on button "Next" at bounding box center [1088, 373] width 16 height 38
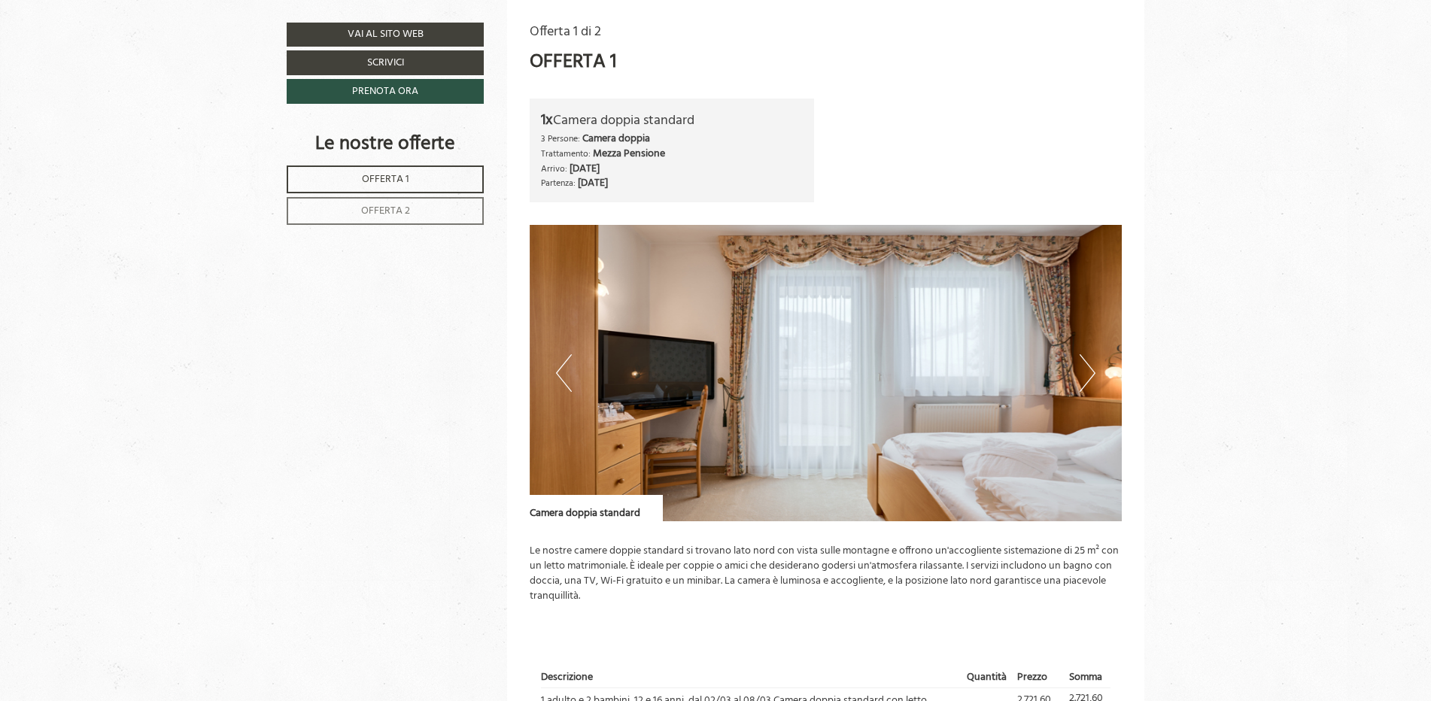
click at [1089, 379] on button "Next" at bounding box center [1088, 373] width 16 height 38
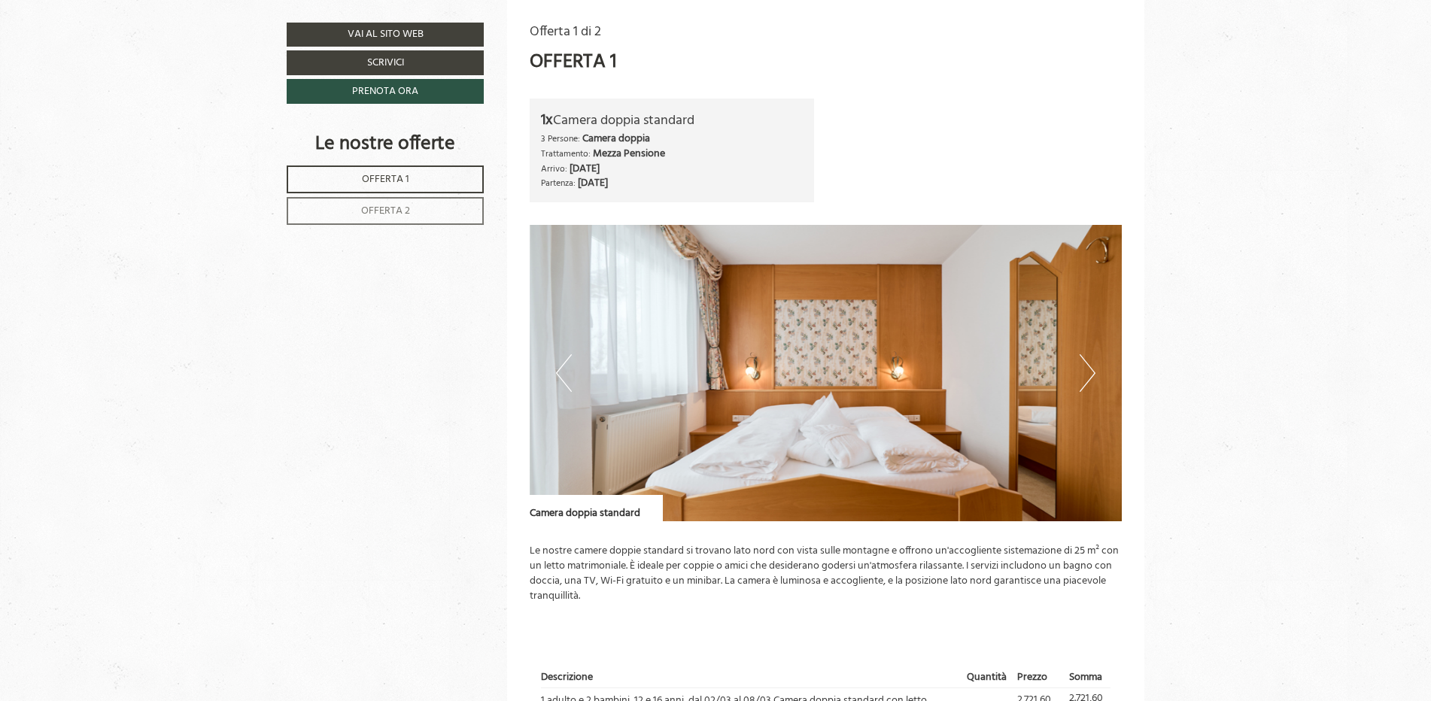
click at [1089, 379] on button "Next" at bounding box center [1088, 373] width 16 height 38
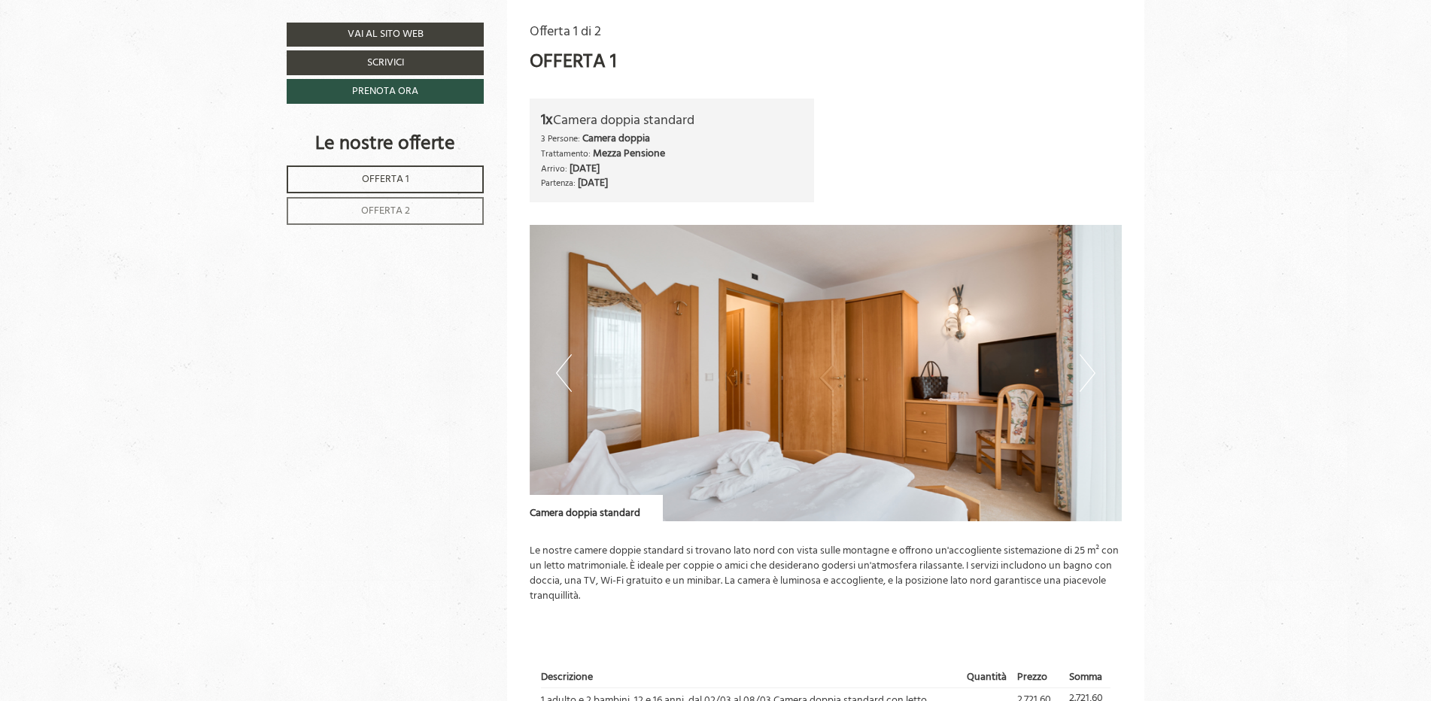
click at [1093, 379] on button "Next" at bounding box center [1088, 373] width 16 height 38
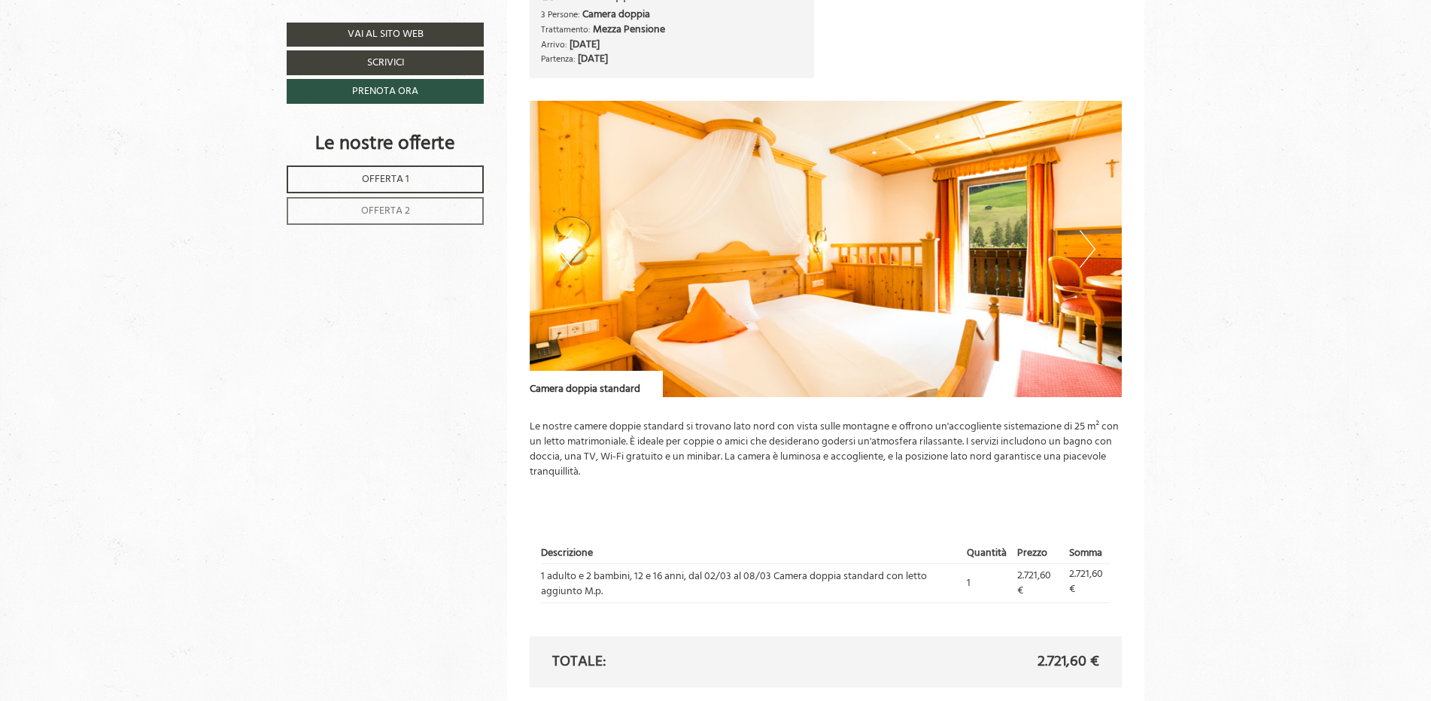
scroll to position [1063, 0]
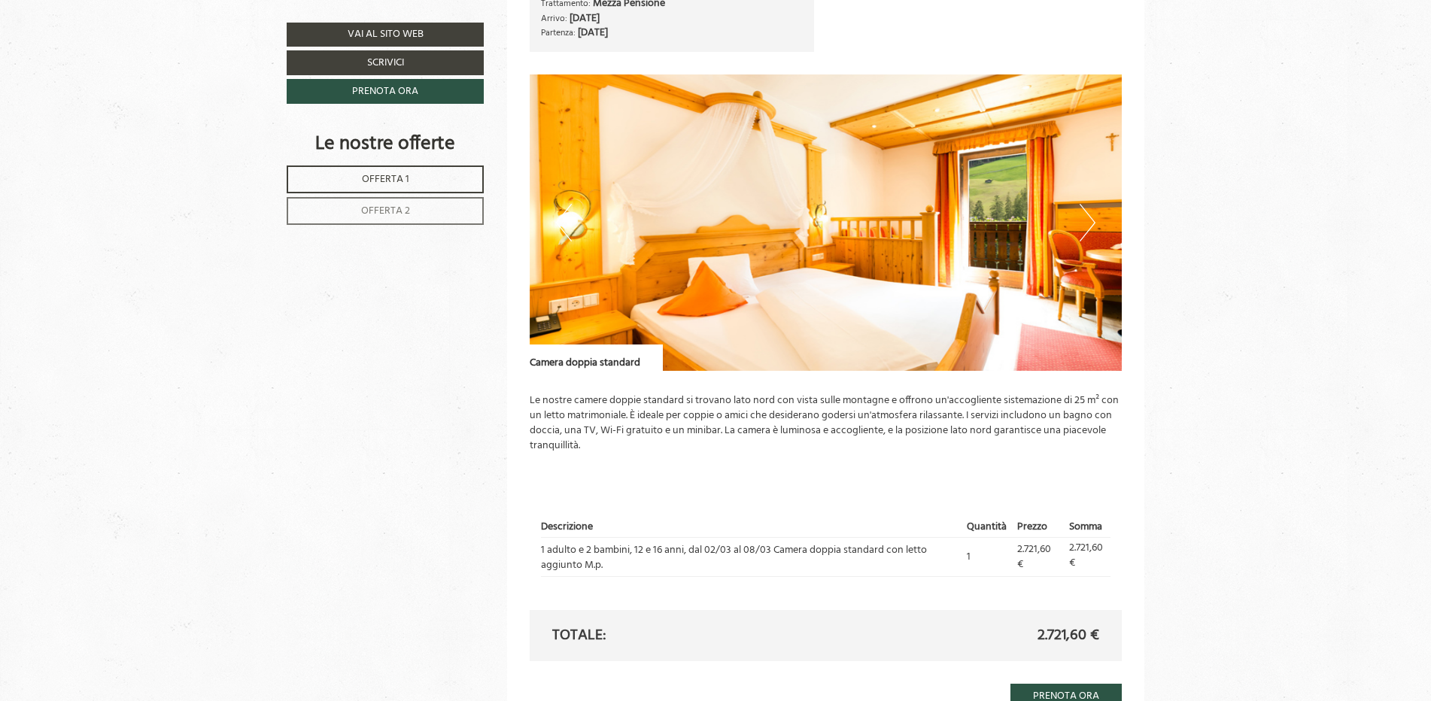
click at [1098, 224] on img at bounding box center [826, 223] width 593 height 297
click at [1093, 224] on button "Next" at bounding box center [1088, 223] width 16 height 38
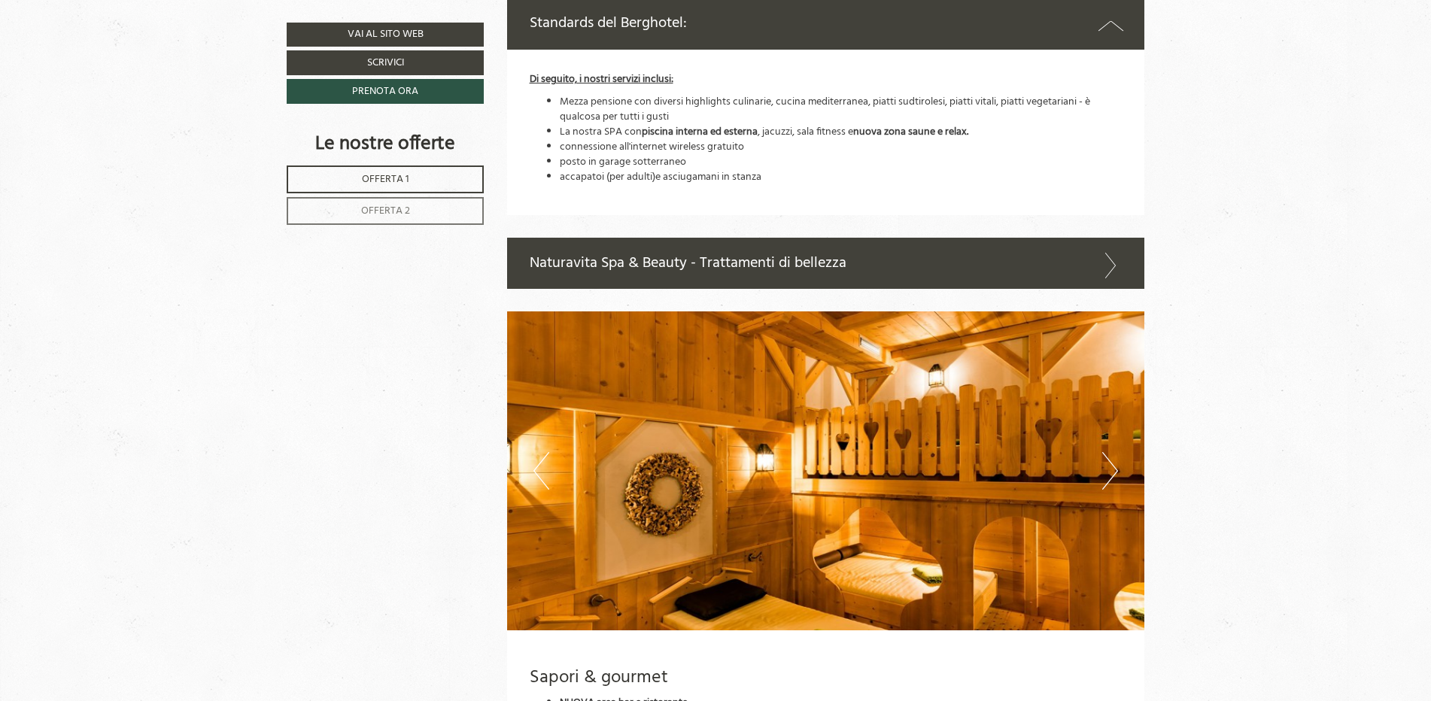
scroll to position [2041, 0]
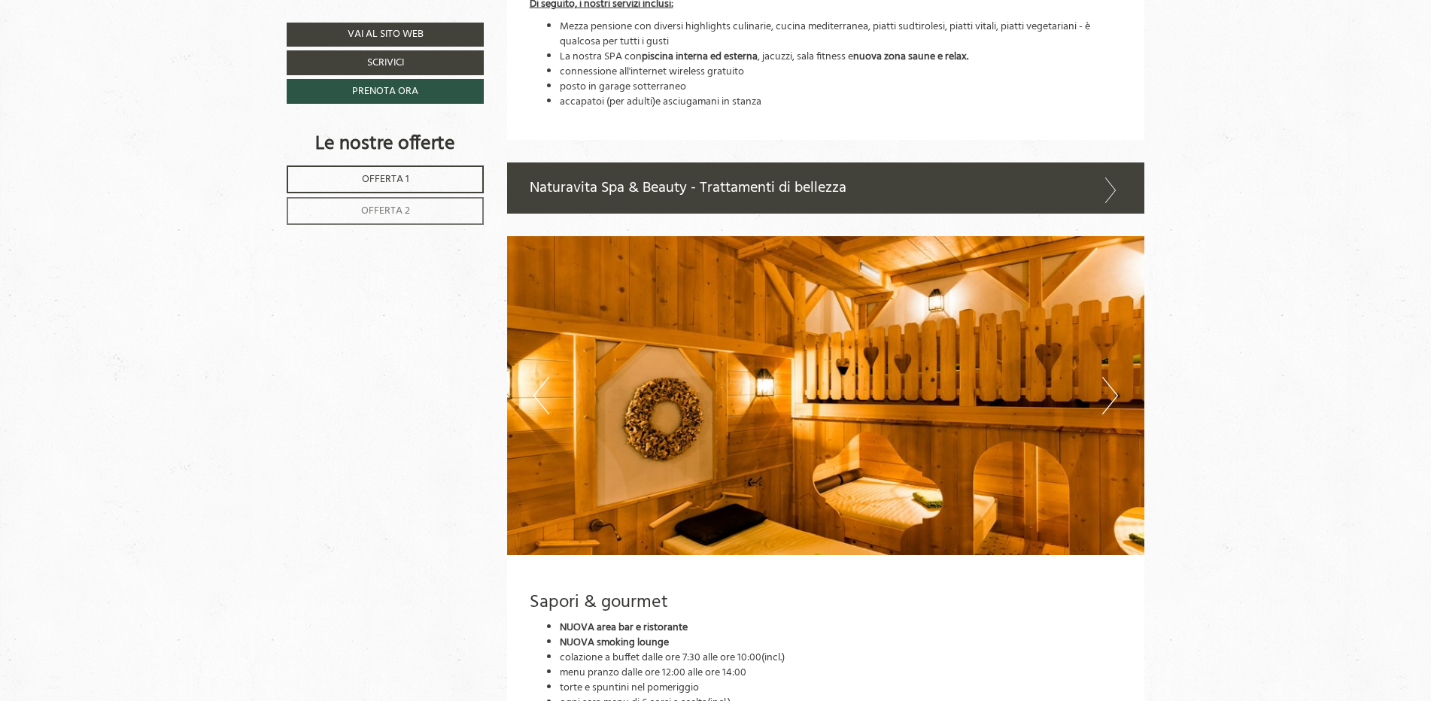
click at [1112, 405] on button "Next" at bounding box center [1111, 396] width 16 height 38
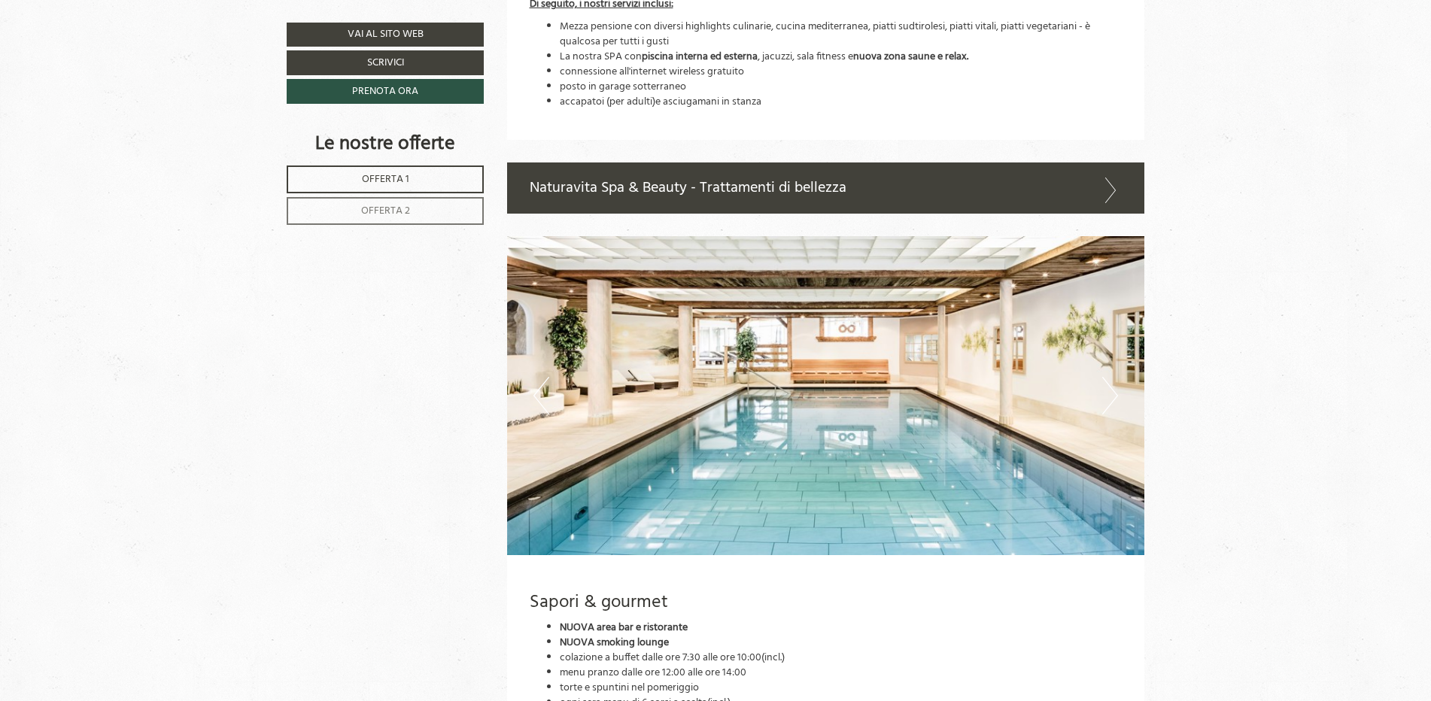
click at [1112, 405] on button "Next" at bounding box center [1111, 396] width 16 height 38
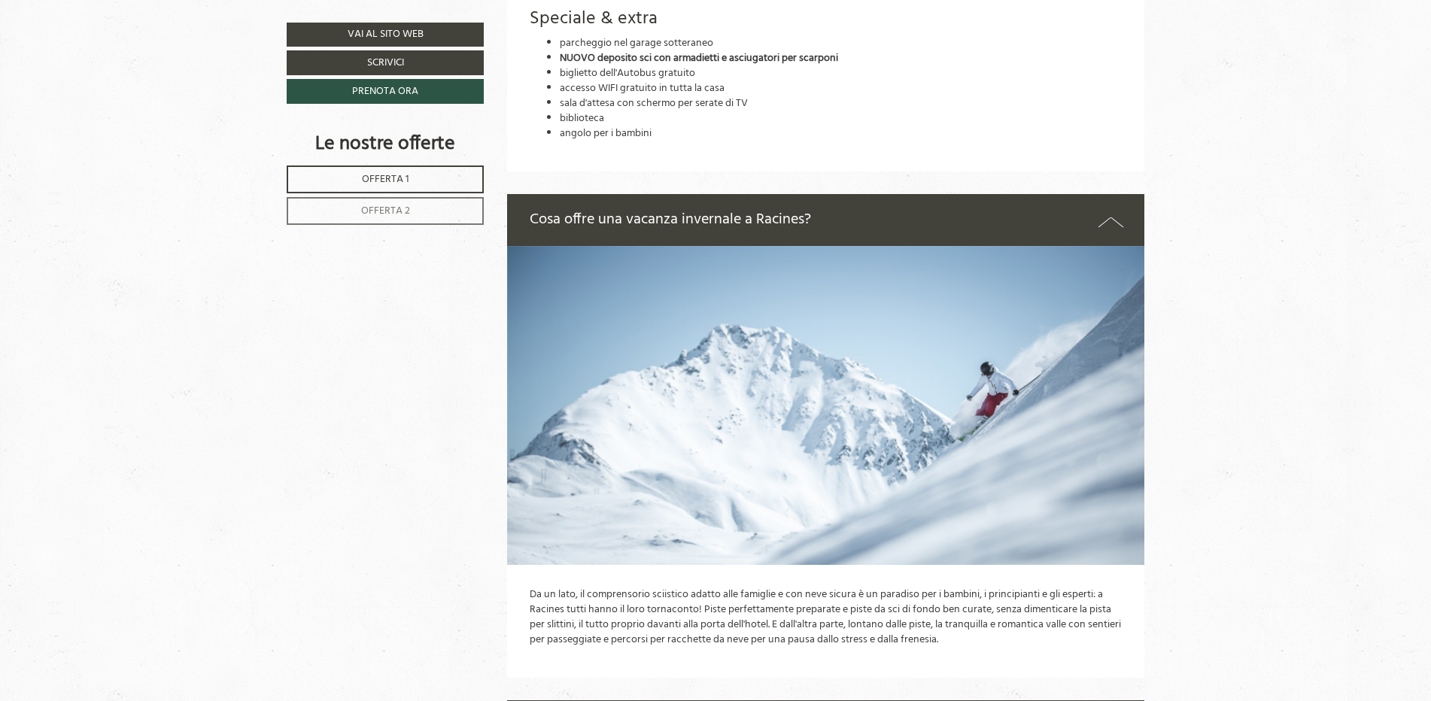
scroll to position [2944, 0]
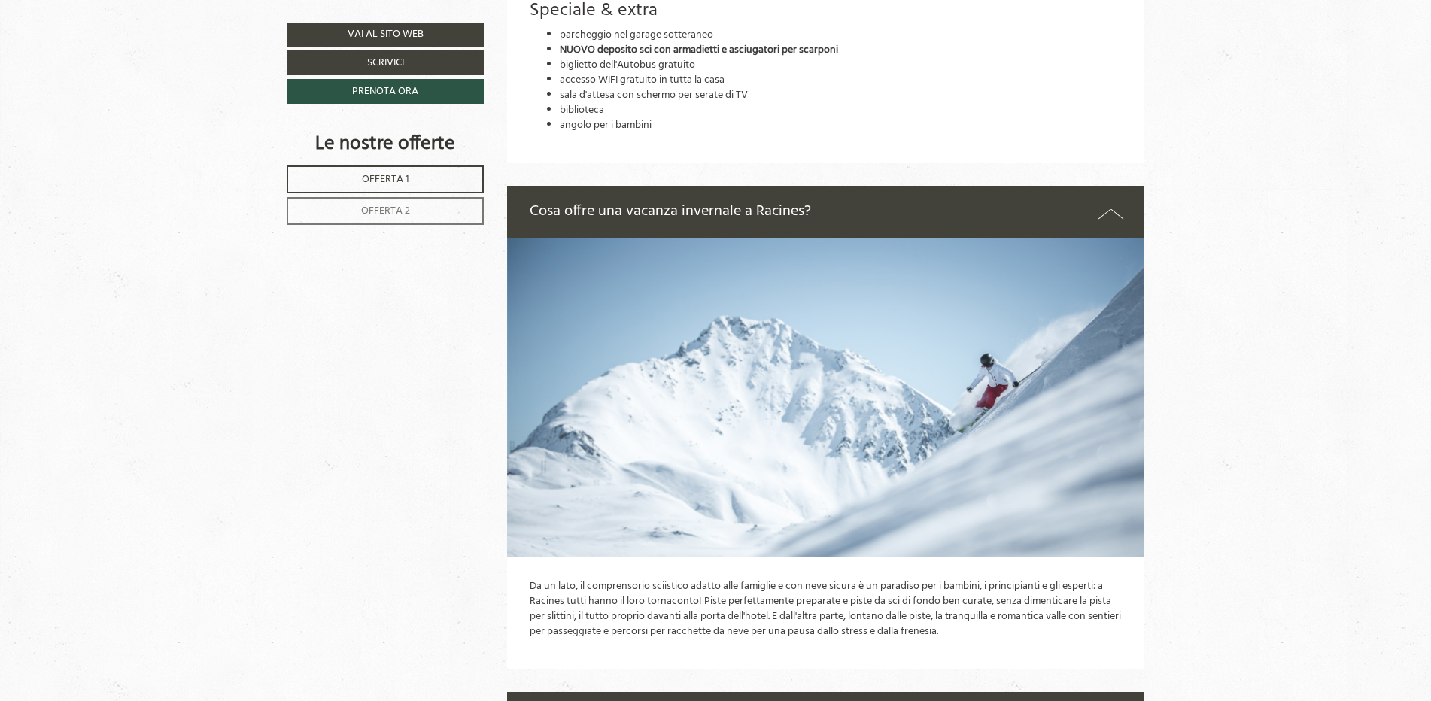
click at [845, 426] on img at bounding box center [826, 397] width 638 height 319
click at [1119, 208] on icon at bounding box center [1112, 214] width 26 height 22
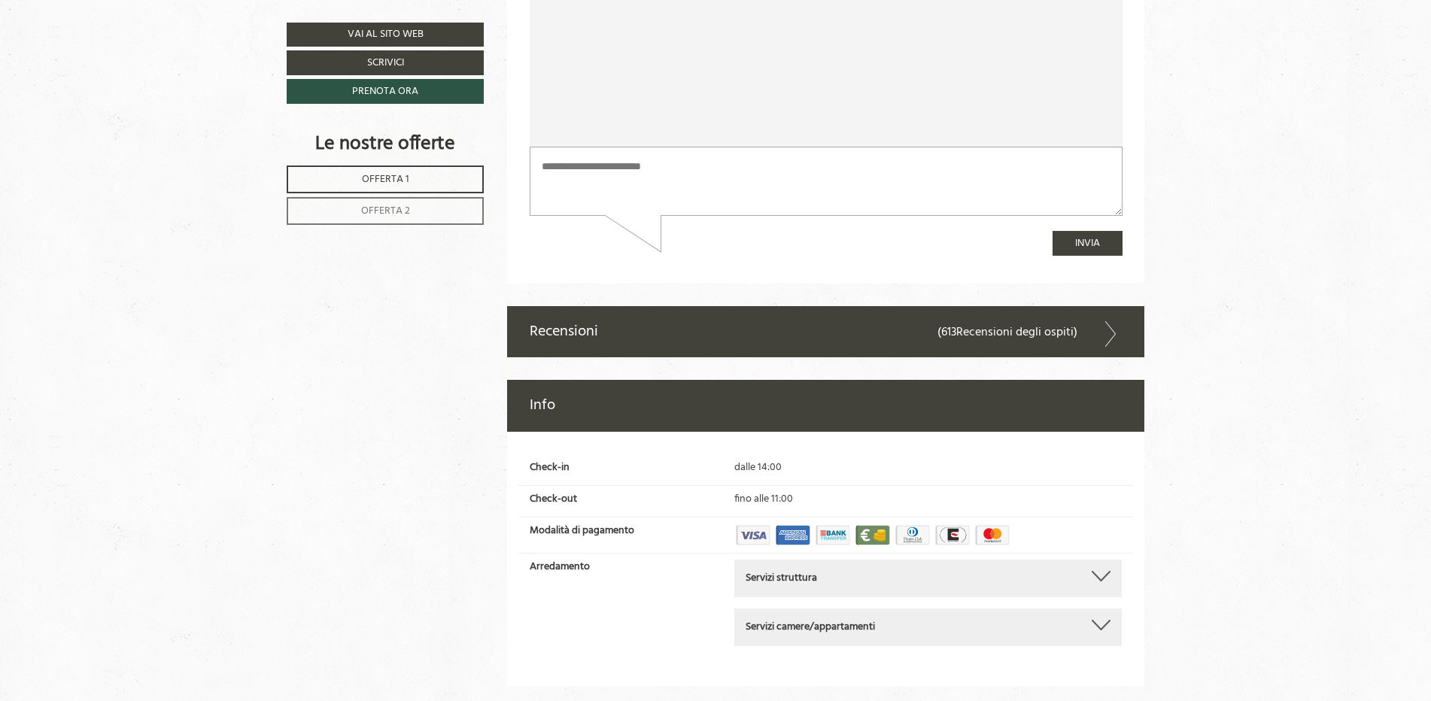
scroll to position [4193, 0]
